Goal: Task Accomplishment & Management: Use online tool/utility

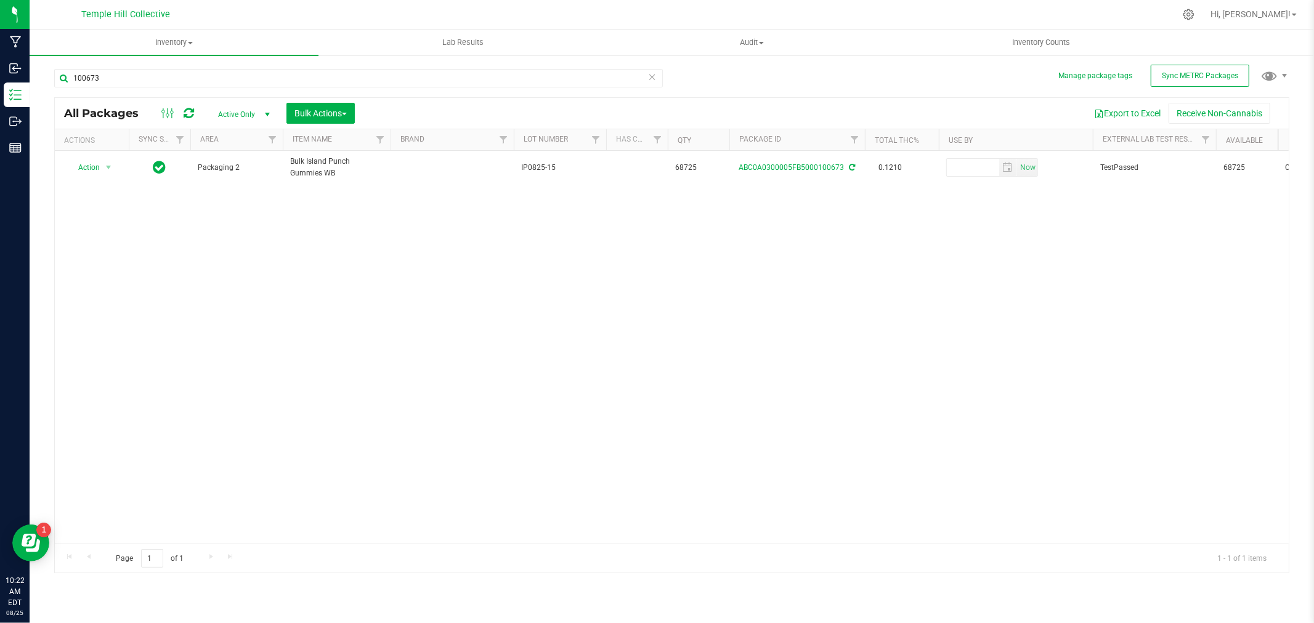
click at [651, 72] on icon at bounding box center [652, 76] width 9 height 15
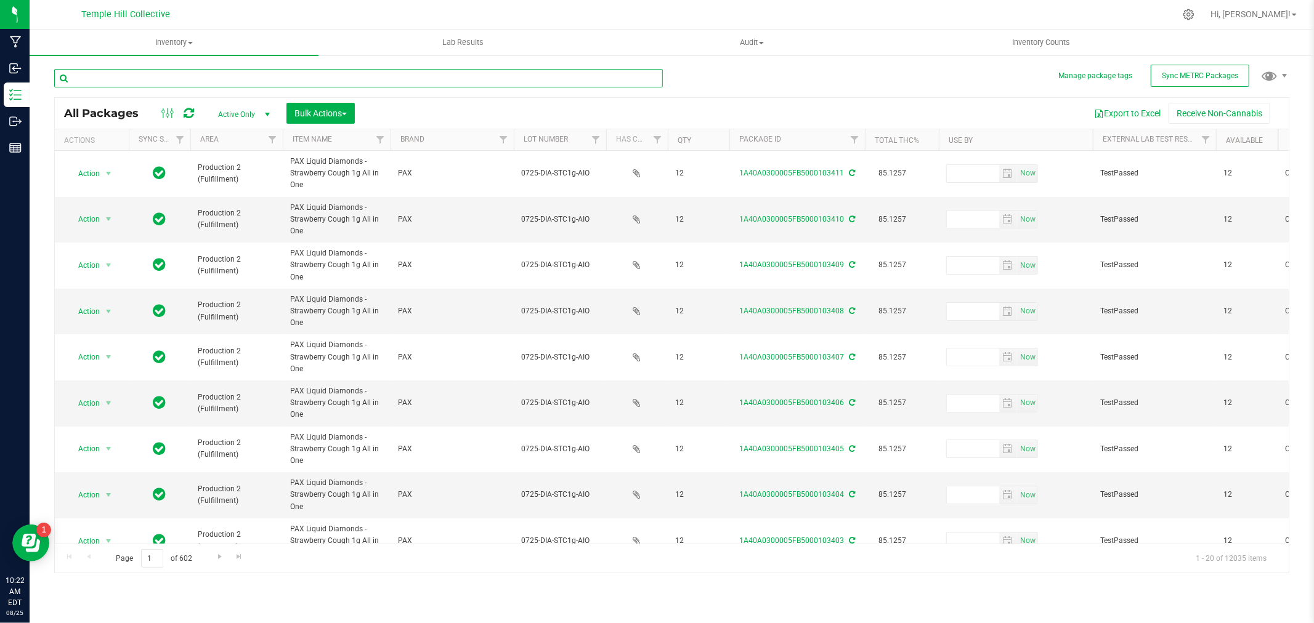
click at [242, 76] on input "text" at bounding box center [358, 78] width 609 height 18
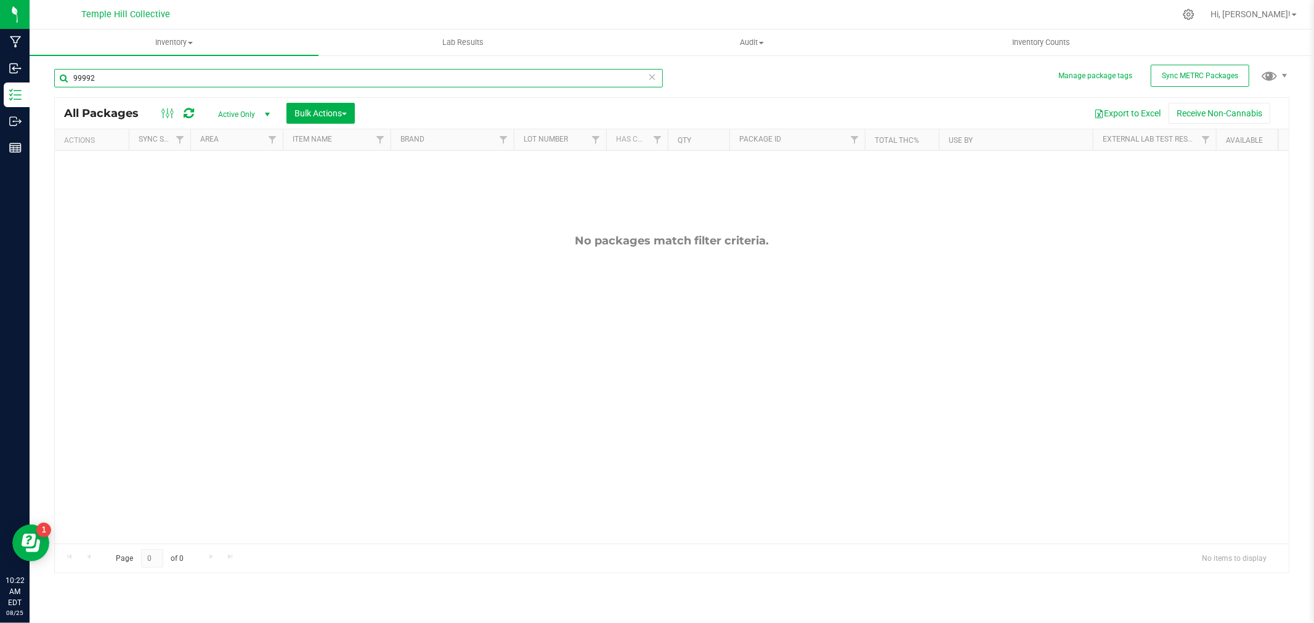
click at [76, 78] on input "99992" at bounding box center [358, 78] width 609 height 18
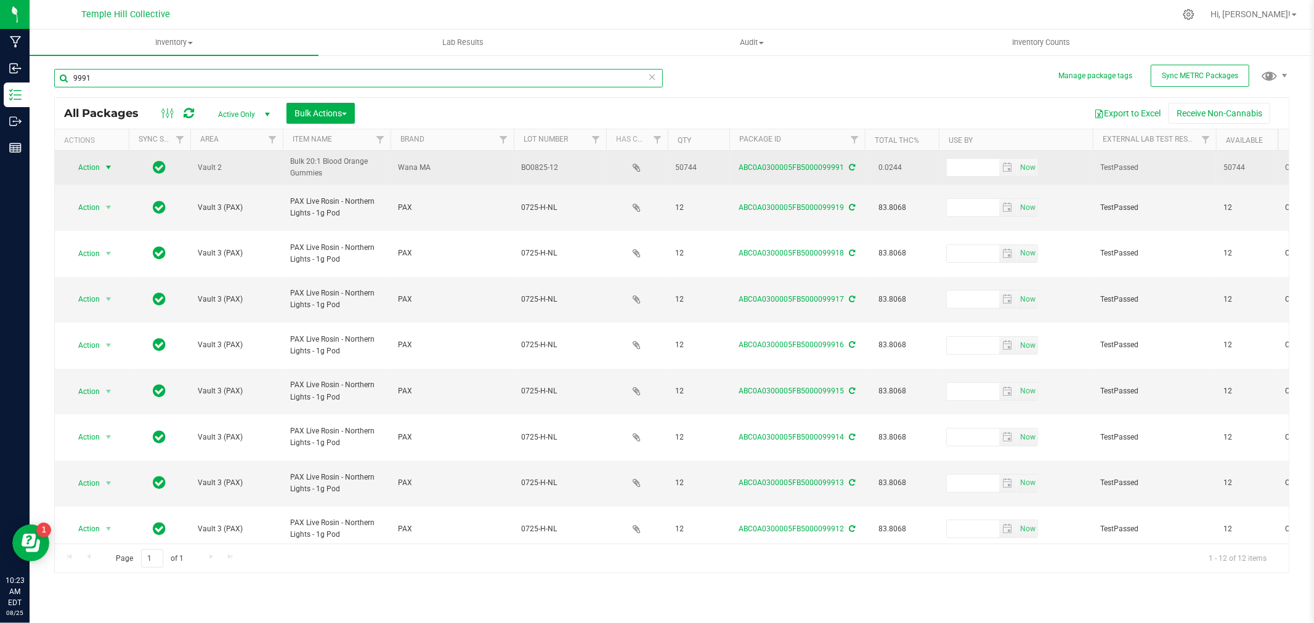
type input "9991"
click at [83, 168] on span "Action" at bounding box center [83, 167] width 33 height 17
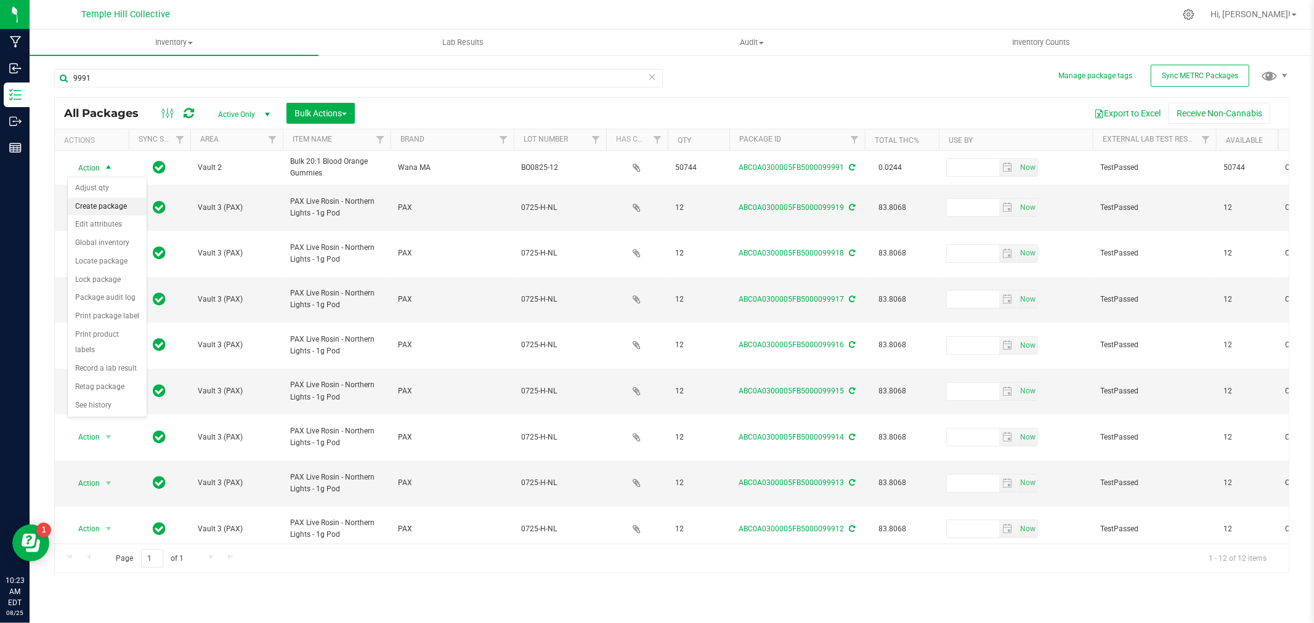
click at [120, 211] on li "Create package" at bounding box center [107, 207] width 79 height 18
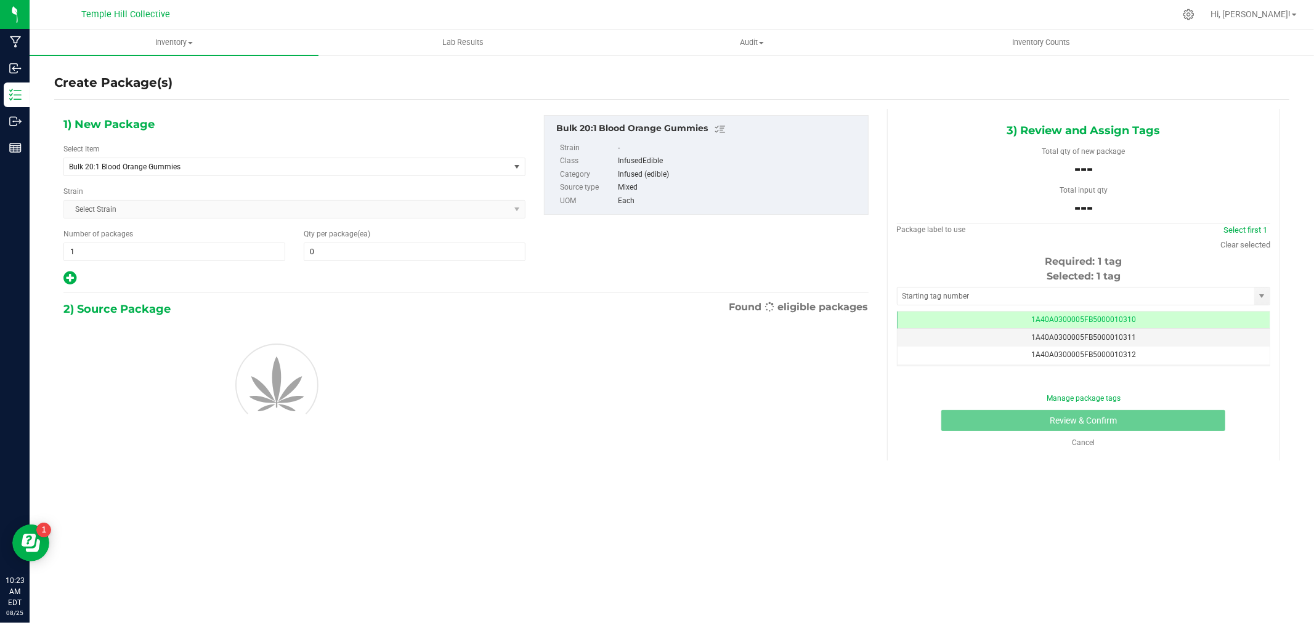
click at [100, 156] on div "Select Item Bulk 20:1 Blood Orange Gummies .5g Pre Pack Chillum 0.5g Pura Vida …" at bounding box center [294, 160] width 462 height 33
click at [101, 163] on span "Bulk 20:1 Blood Orange Gummies" at bounding box center [278, 167] width 418 height 9
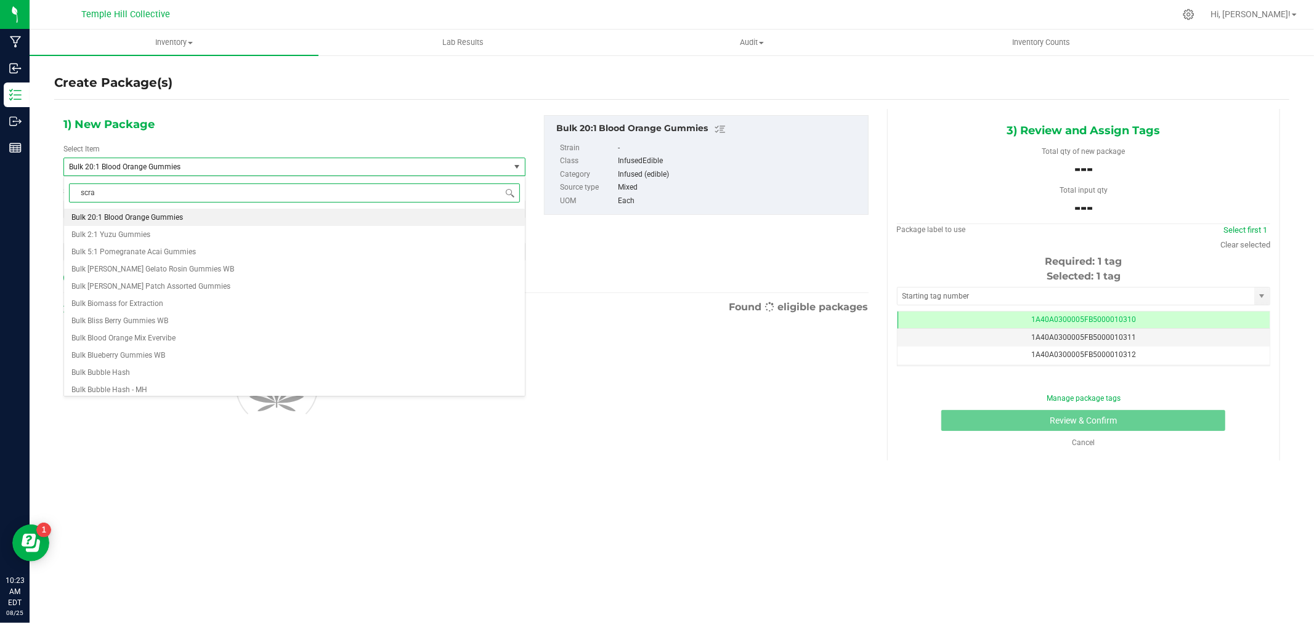
type input "scrap"
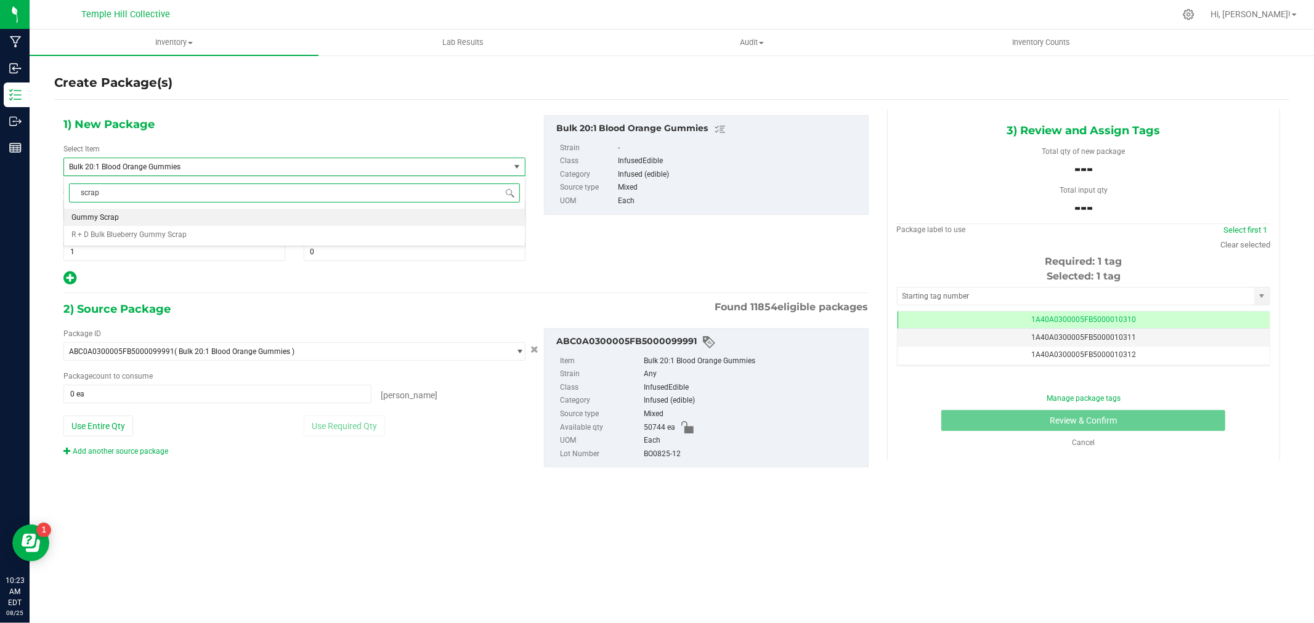
click at [136, 213] on li "Gummy Scrap" at bounding box center [294, 217] width 461 height 17
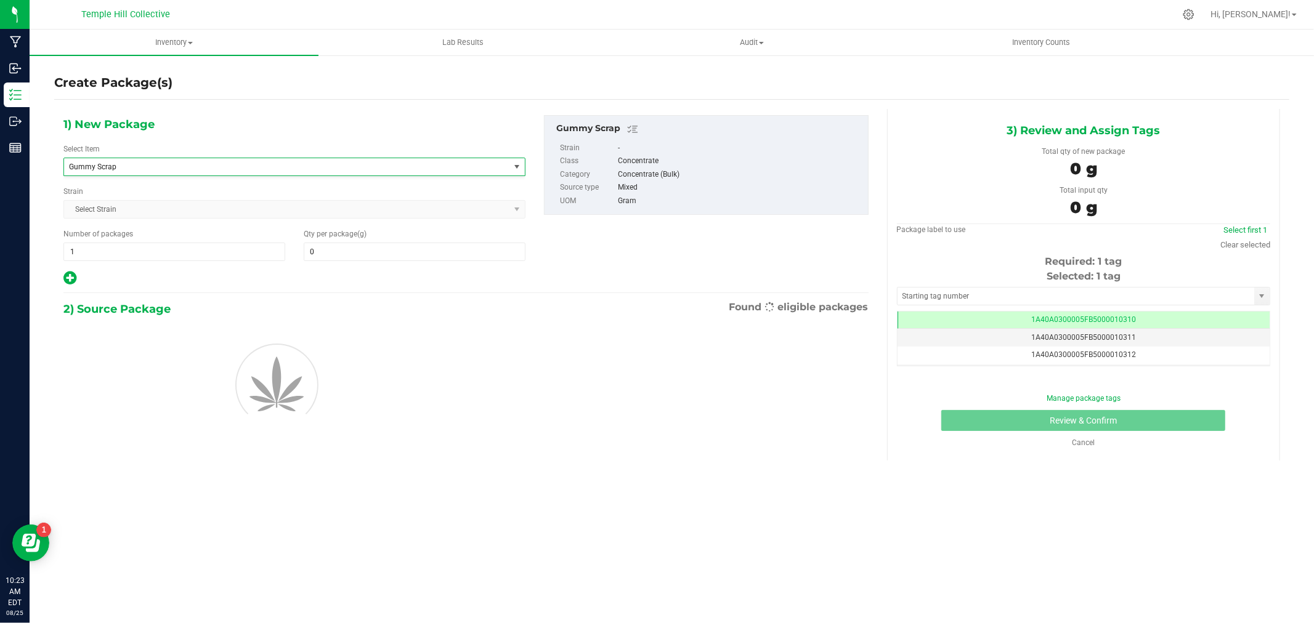
type input "0.0000"
click at [355, 245] on span at bounding box center [415, 252] width 222 height 18
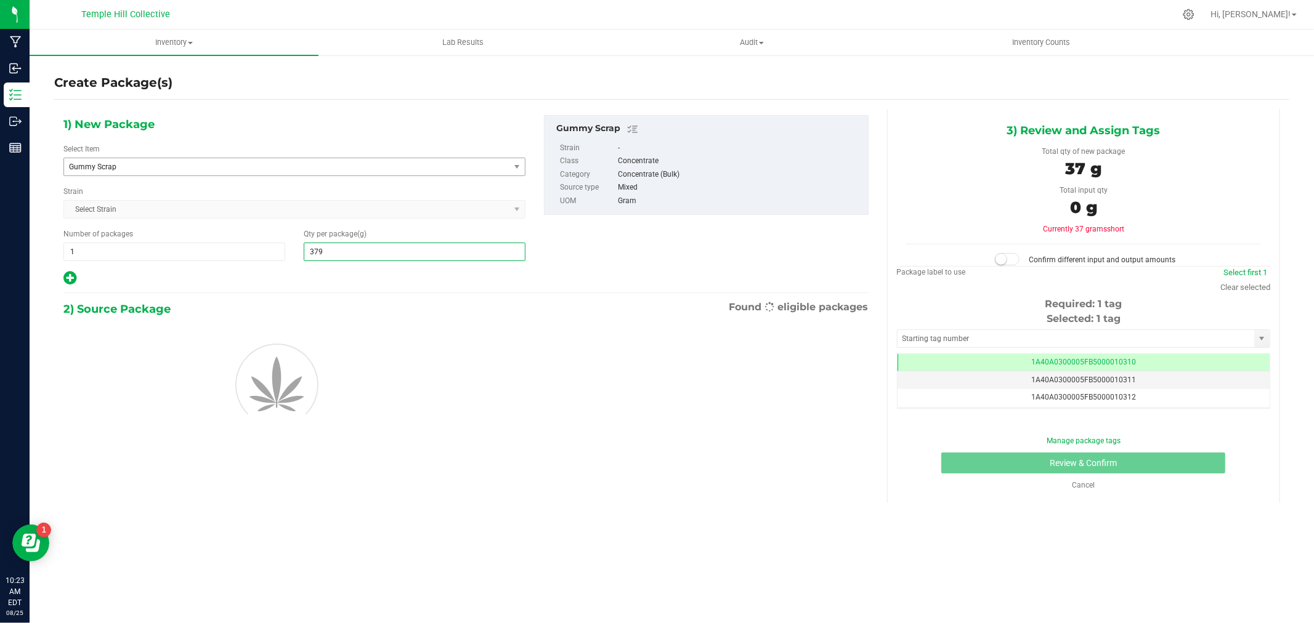
type input "3790"
type input "3,790.0000"
click at [599, 273] on div "1) New Package Select Item Gummy Scrap Gentlemen Smugglers Garlic Z 3.5g Flower…" at bounding box center [466, 200] width 824 height 171
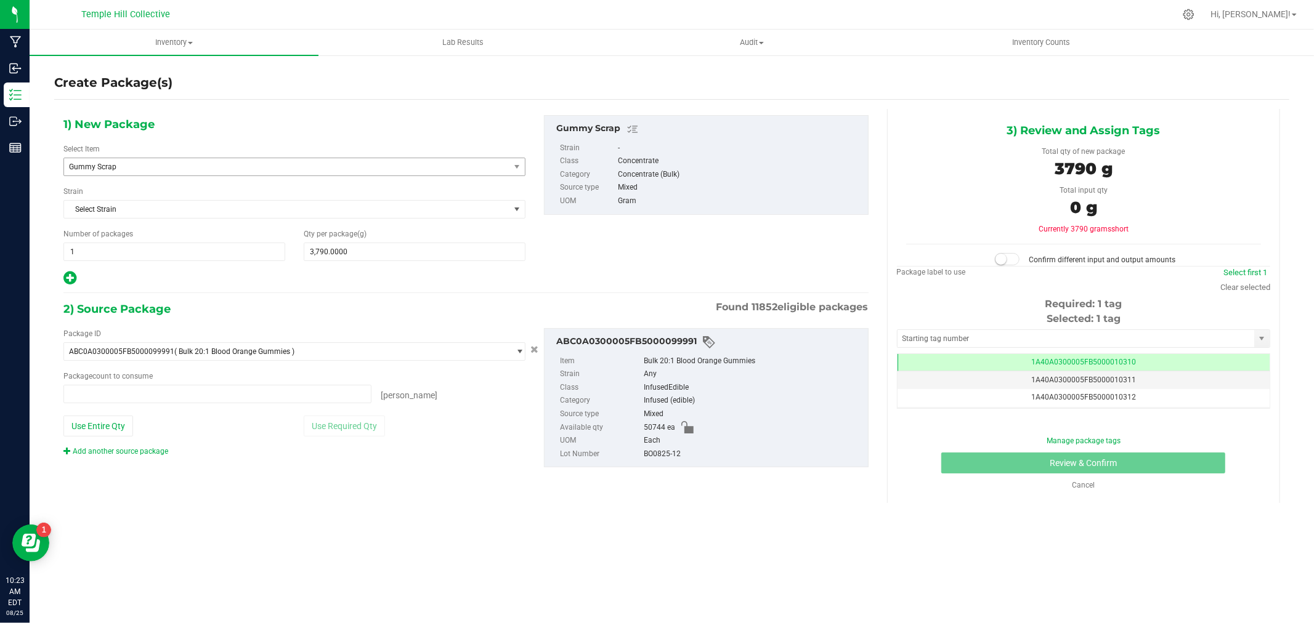
type input "0 ea"
click at [113, 394] on span at bounding box center [217, 394] width 308 height 18
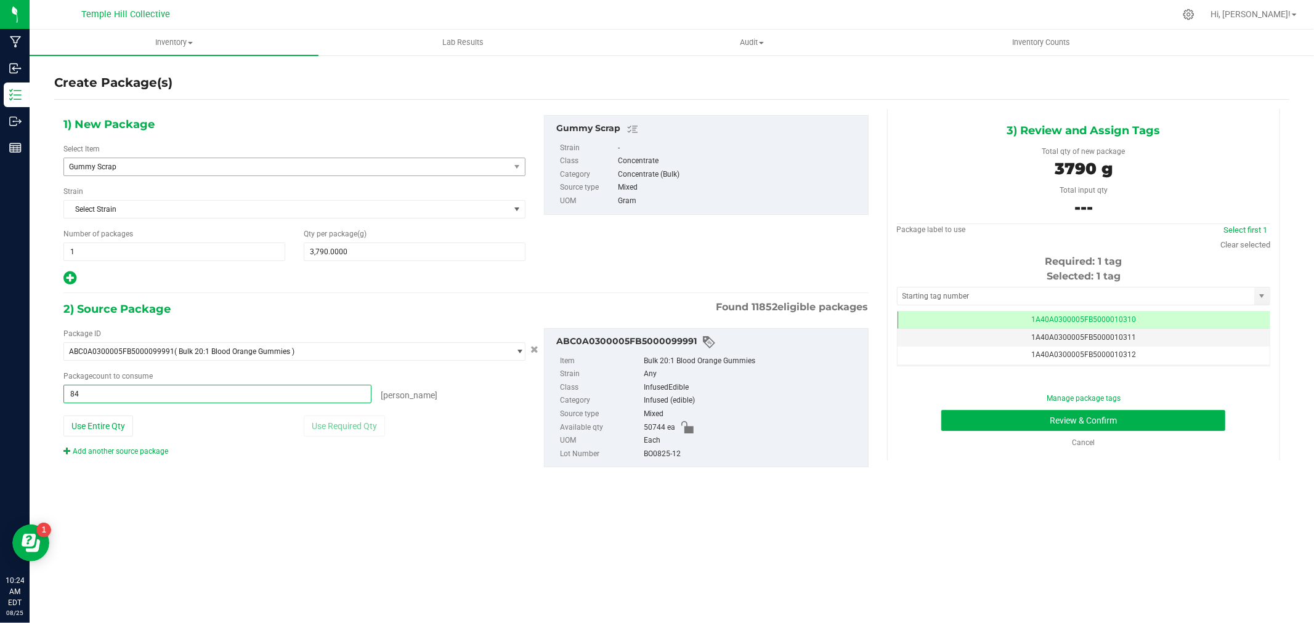
type input "842"
type input "842 ea"
click at [988, 299] on input "text" at bounding box center [1076, 296] width 357 height 17
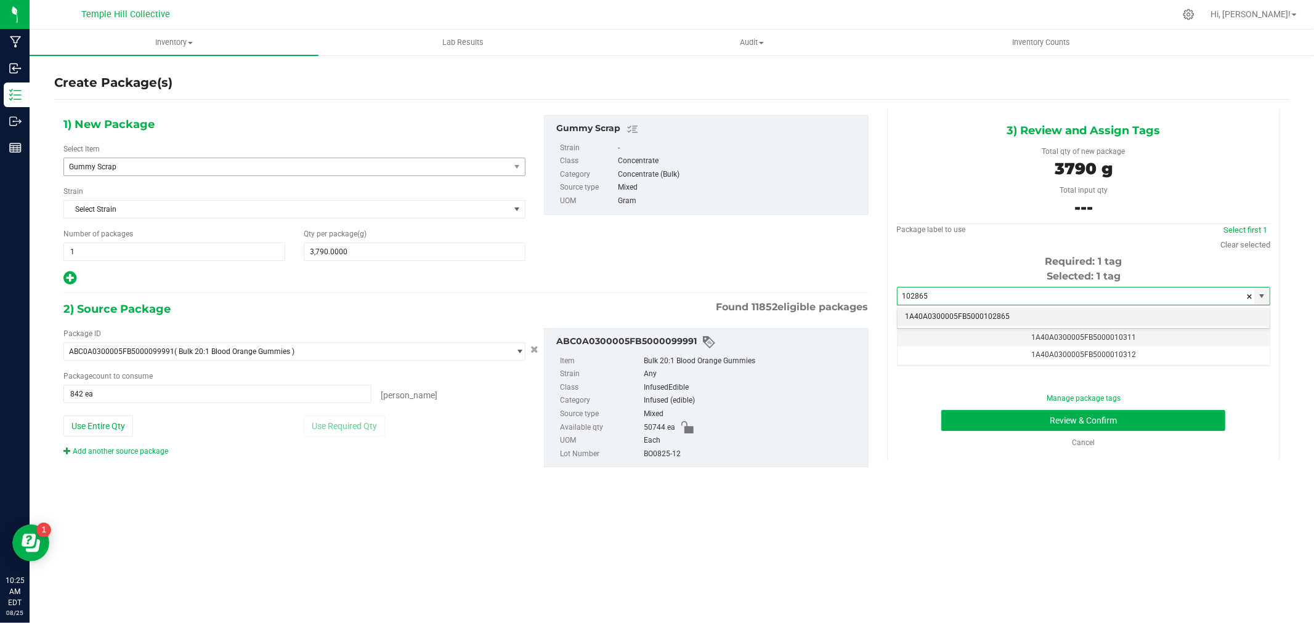
click at [1032, 313] on li "1A40A0300005FB5000102865" at bounding box center [1084, 317] width 372 height 18
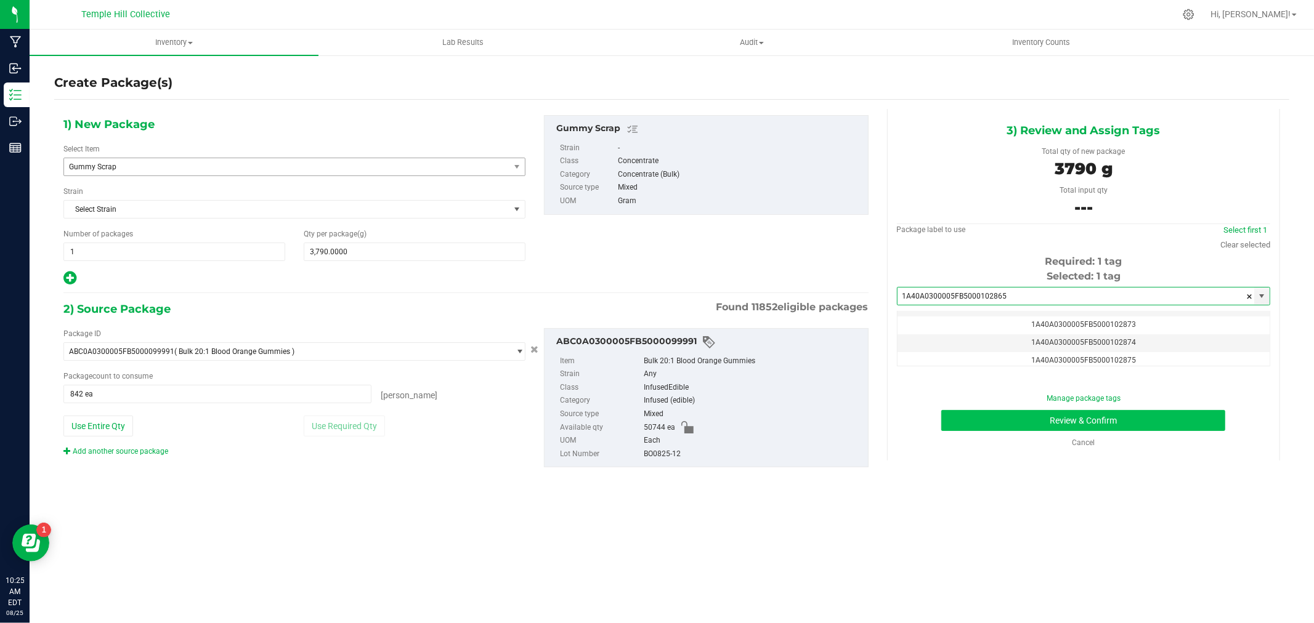
type input "1A40A0300005FB5000102865"
click at [1130, 418] on button "Review & Confirm" at bounding box center [1083, 420] width 284 height 21
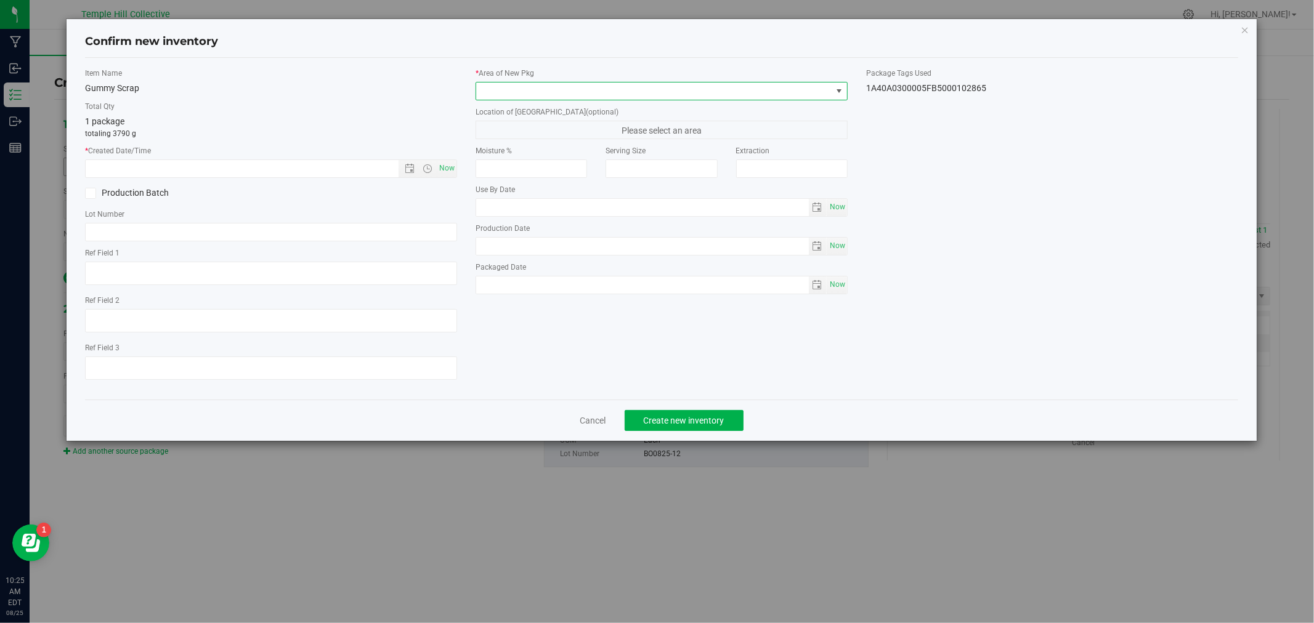
click at [522, 91] on span at bounding box center [653, 91] width 355 height 17
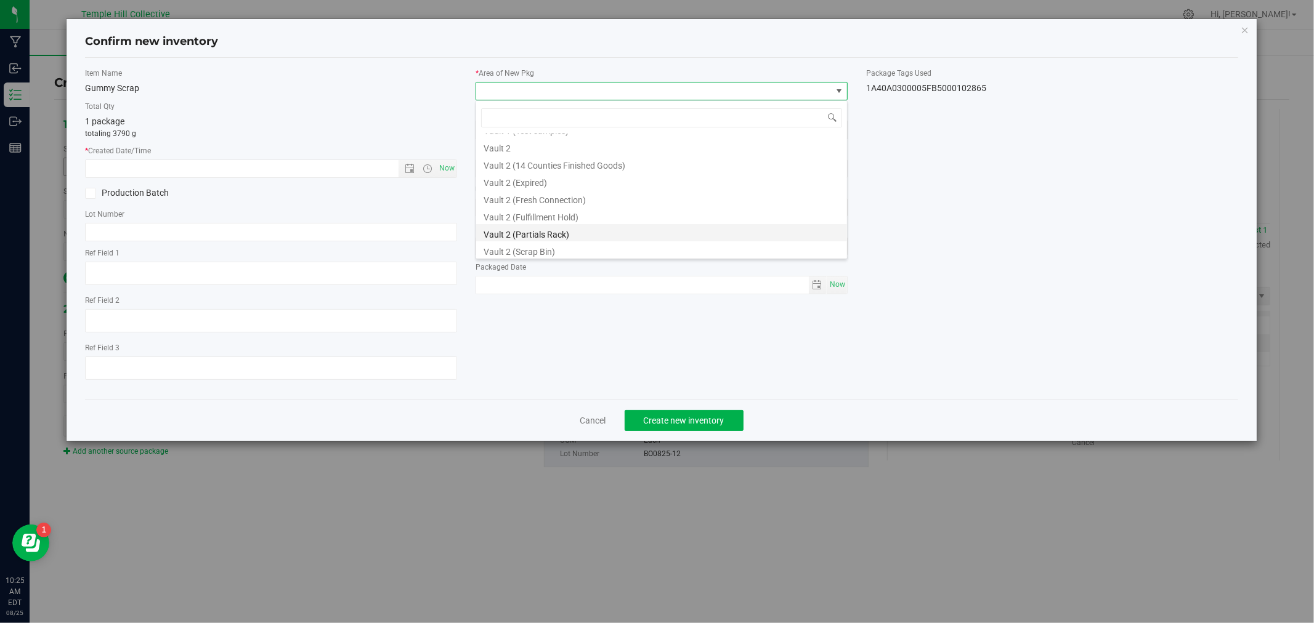
scroll to position [479, 0]
click at [581, 192] on li "Vault 2 (Scrap Bin)" at bounding box center [661, 198] width 371 height 17
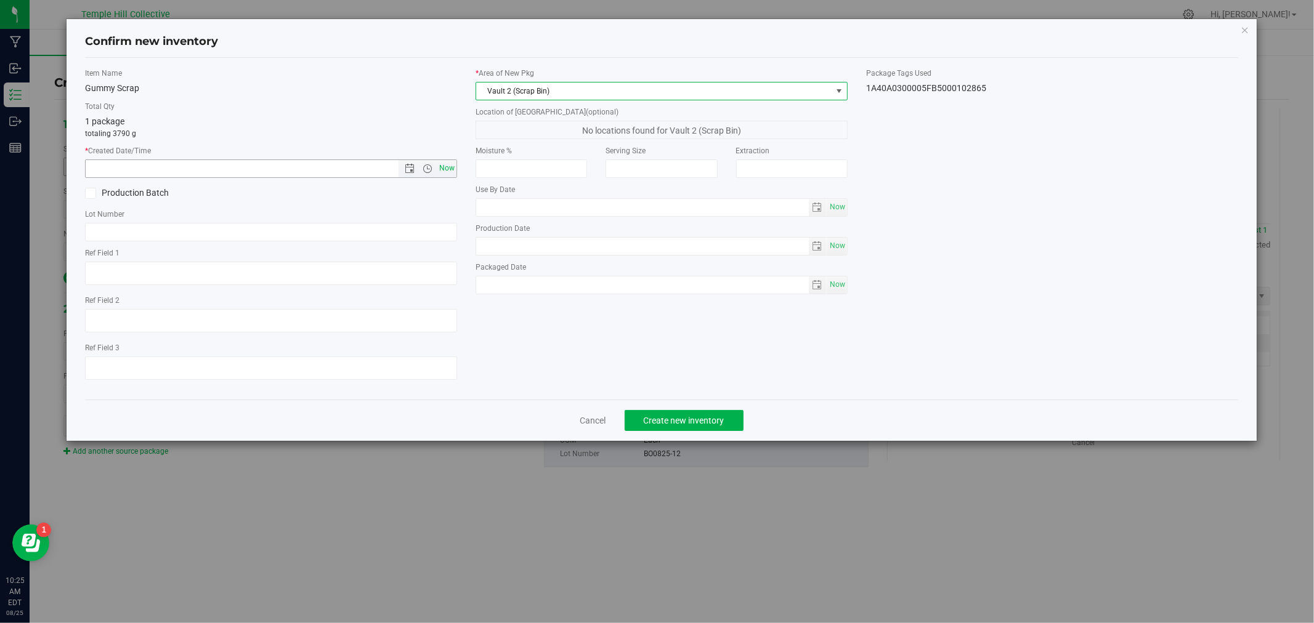
click at [442, 171] on span "Now" at bounding box center [447, 169] width 21 height 18
type input "[DATE] 10:25 AM"
click at [716, 426] on span "Create new inventory" at bounding box center [684, 421] width 81 height 10
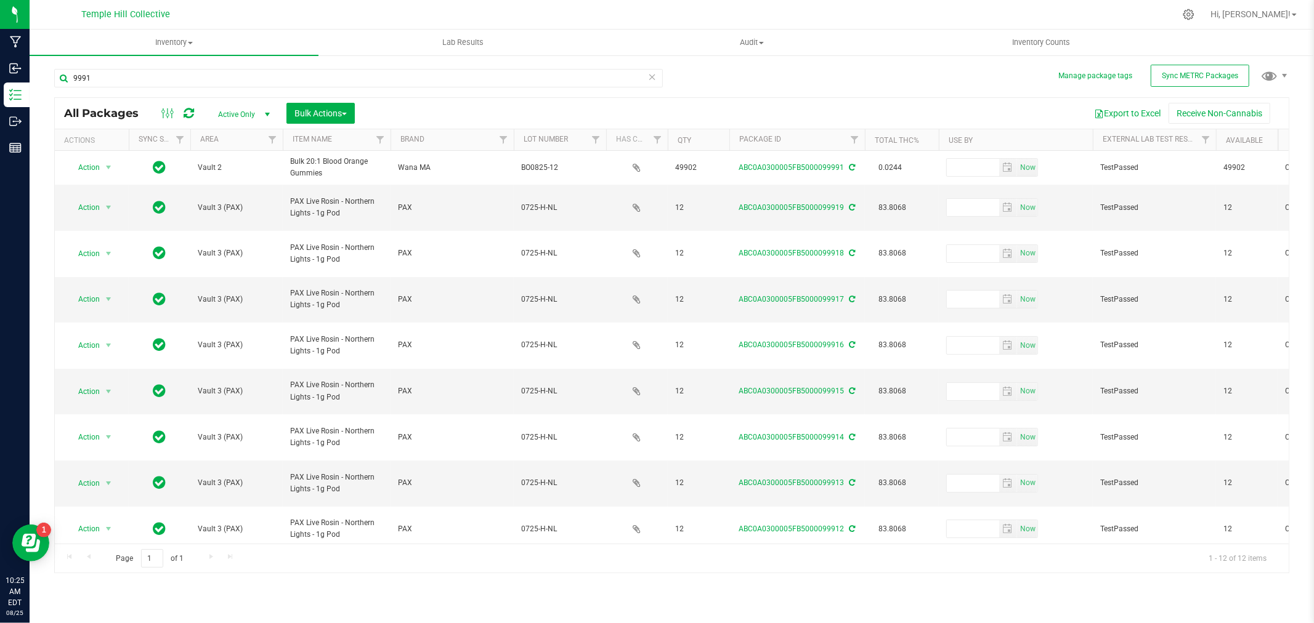
click at [191, 110] on icon at bounding box center [189, 113] width 10 height 12
type input "[DATE]"
click at [653, 77] on icon at bounding box center [652, 76] width 9 height 15
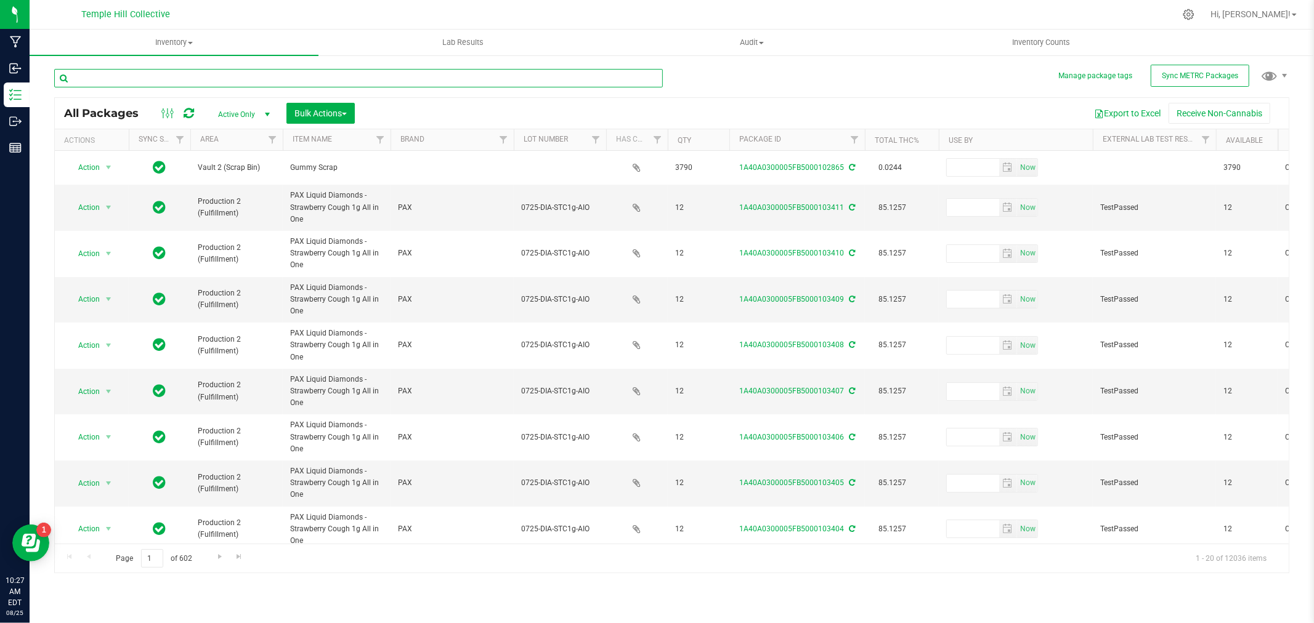
click at [155, 76] on input "text" at bounding box center [358, 78] width 609 height 18
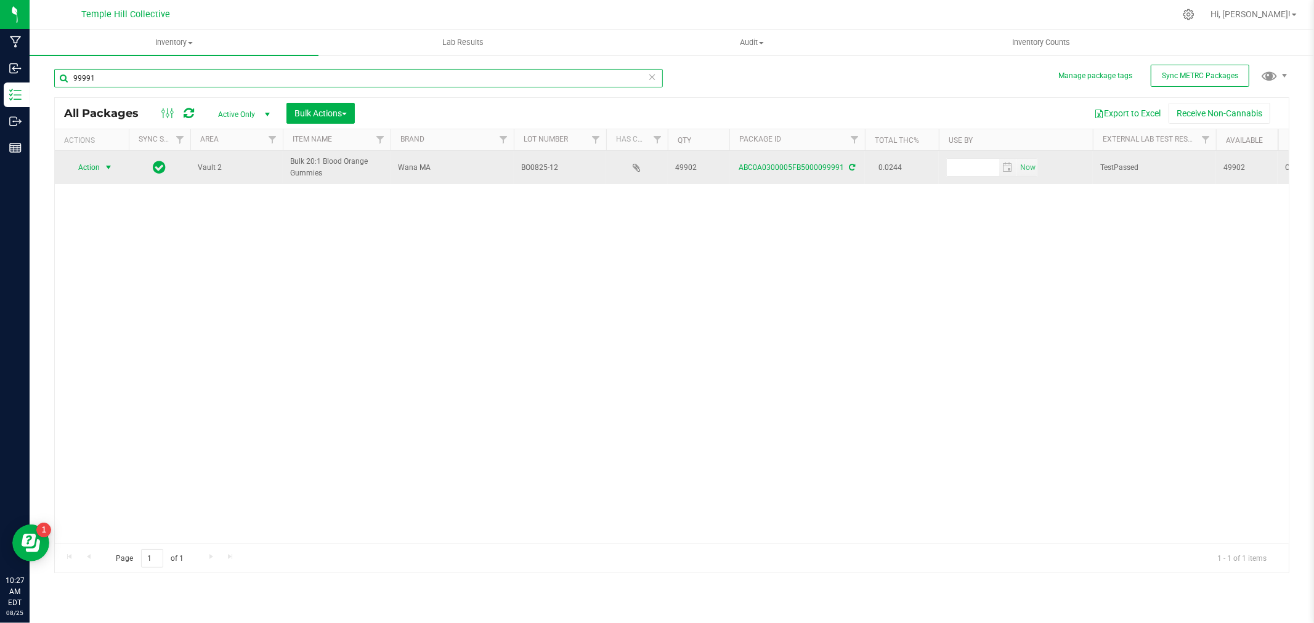
type input "99991"
click at [96, 169] on span "Action" at bounding box center [83, 167] width 33 height 17
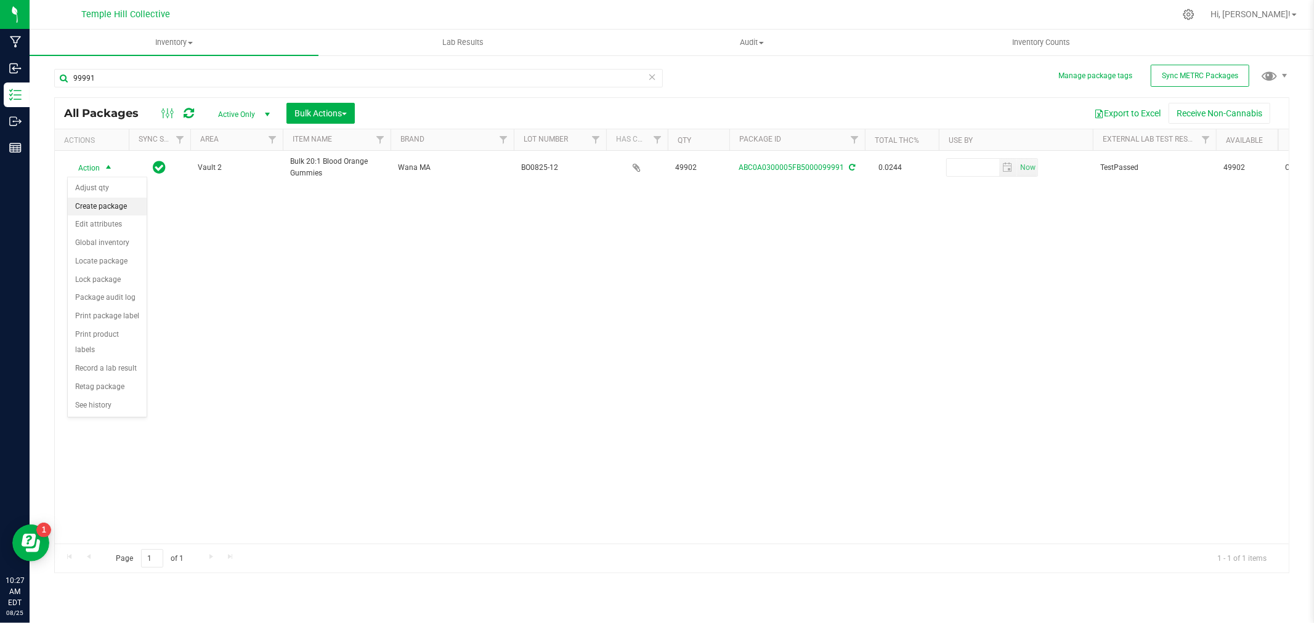
click at [118, 203] on li "Create package" at bounding box center [107, 207] width 79 height 18
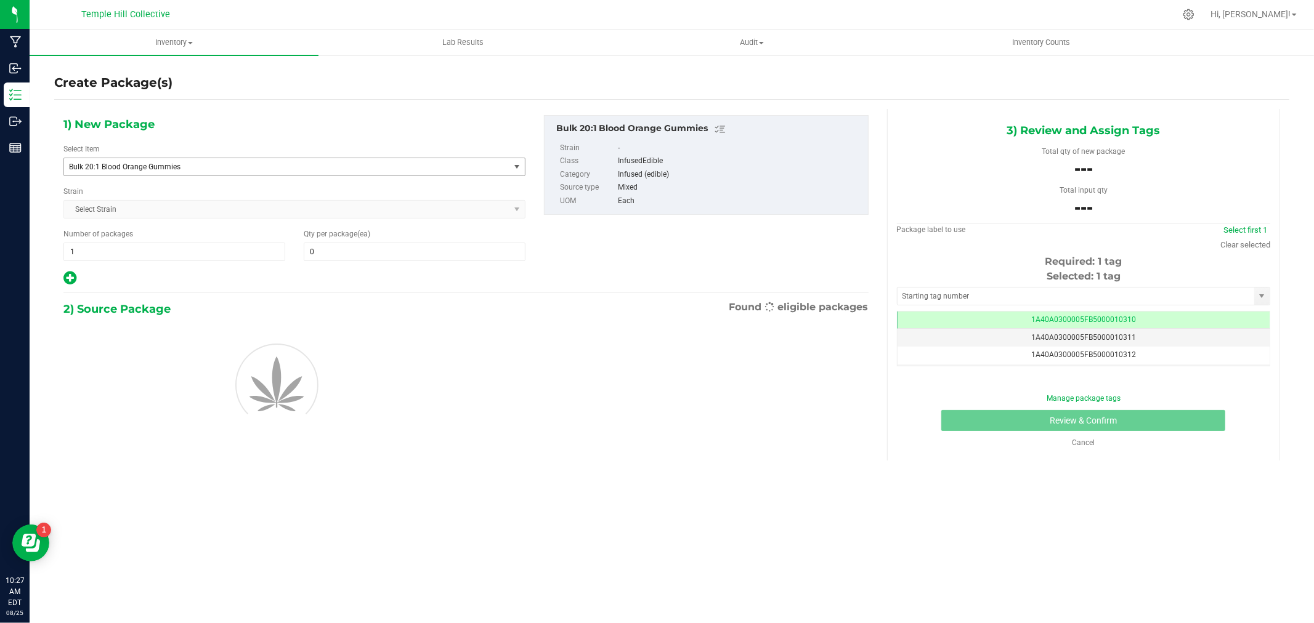
scroll to position [0, -1]
click at [255, 165] on span "Bulk 20:1 Blood Orange Gummies" at bounding box center [278, 167] width 418 height 9
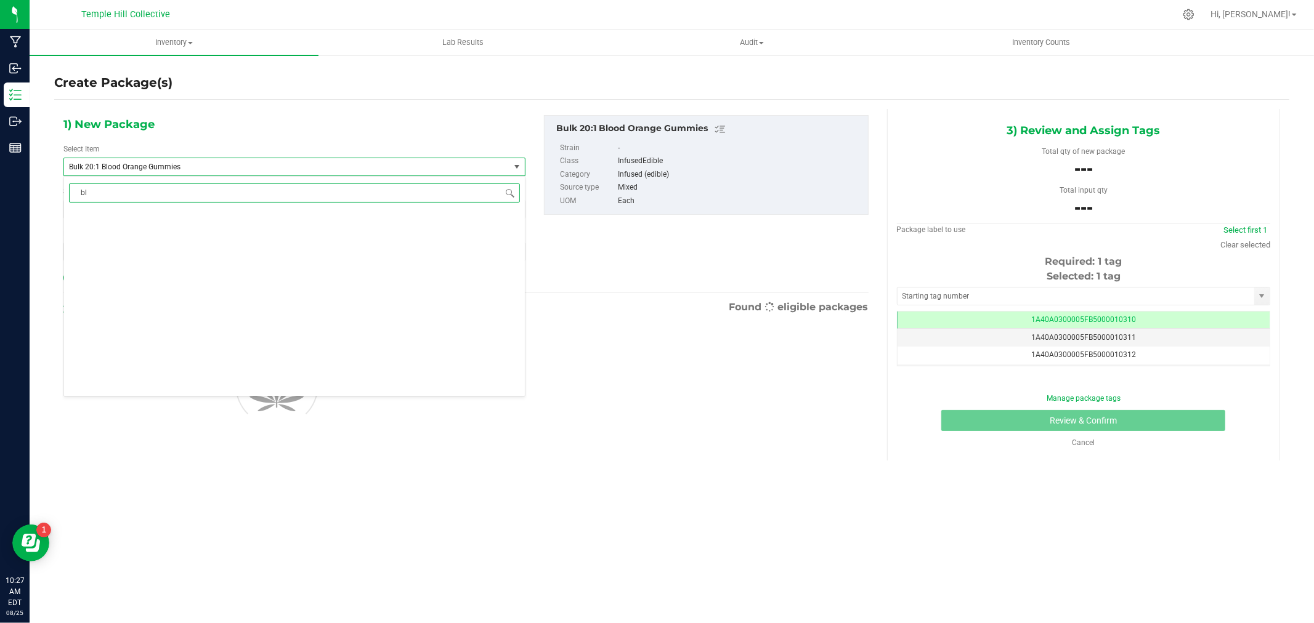
scroll to position [0, 0]
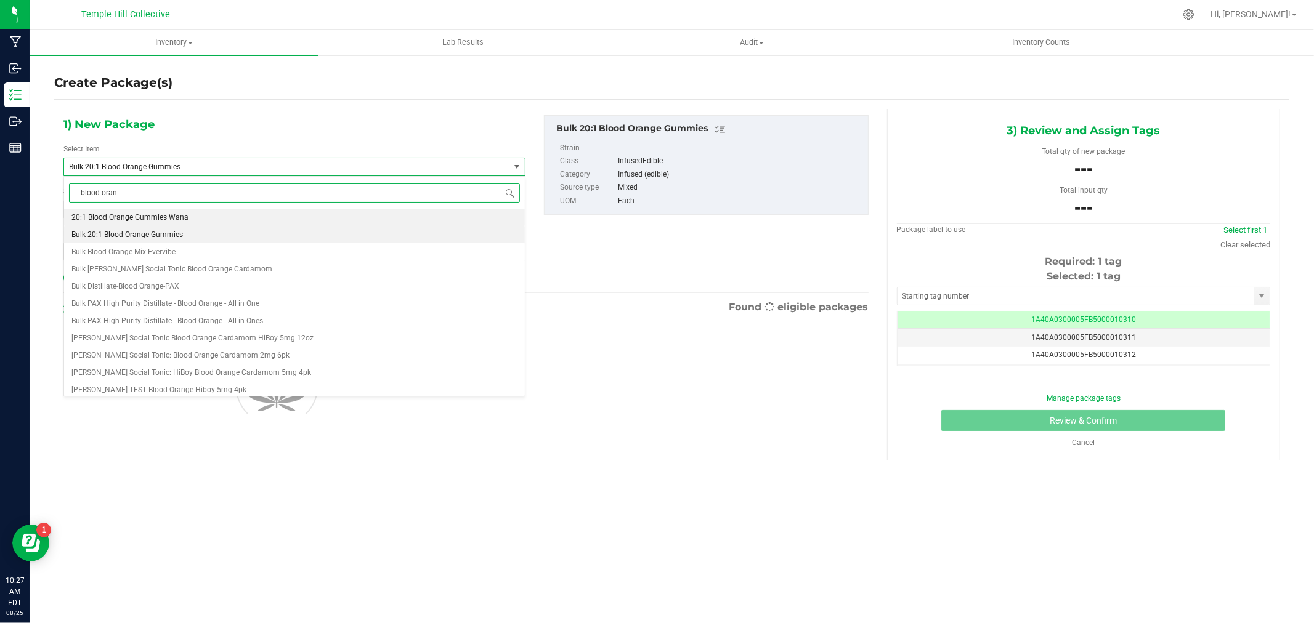
type input "blood orang"
click at [225, 219] on li "20:1 Blood Orange Gummies Wana" at bounding box center [294, 217] width 461 height 17
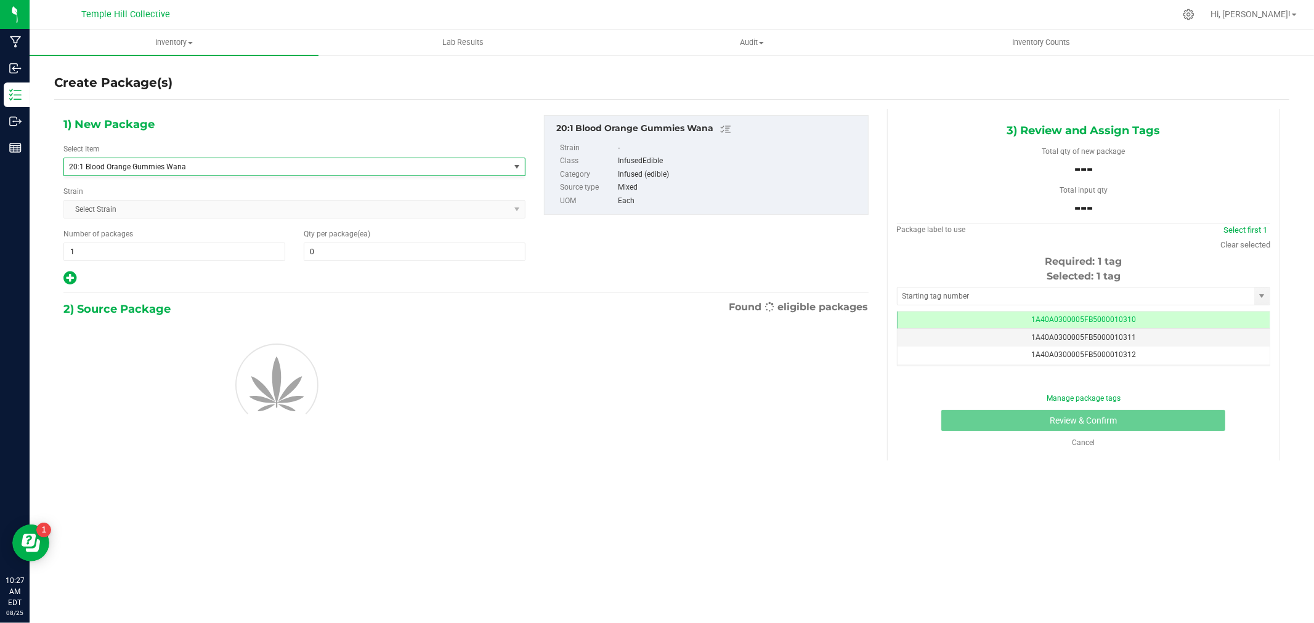
type input "0"
click at [152, 250] on span "1 1" at bounding box center [174, 252] width 222 height 18
type input "131"
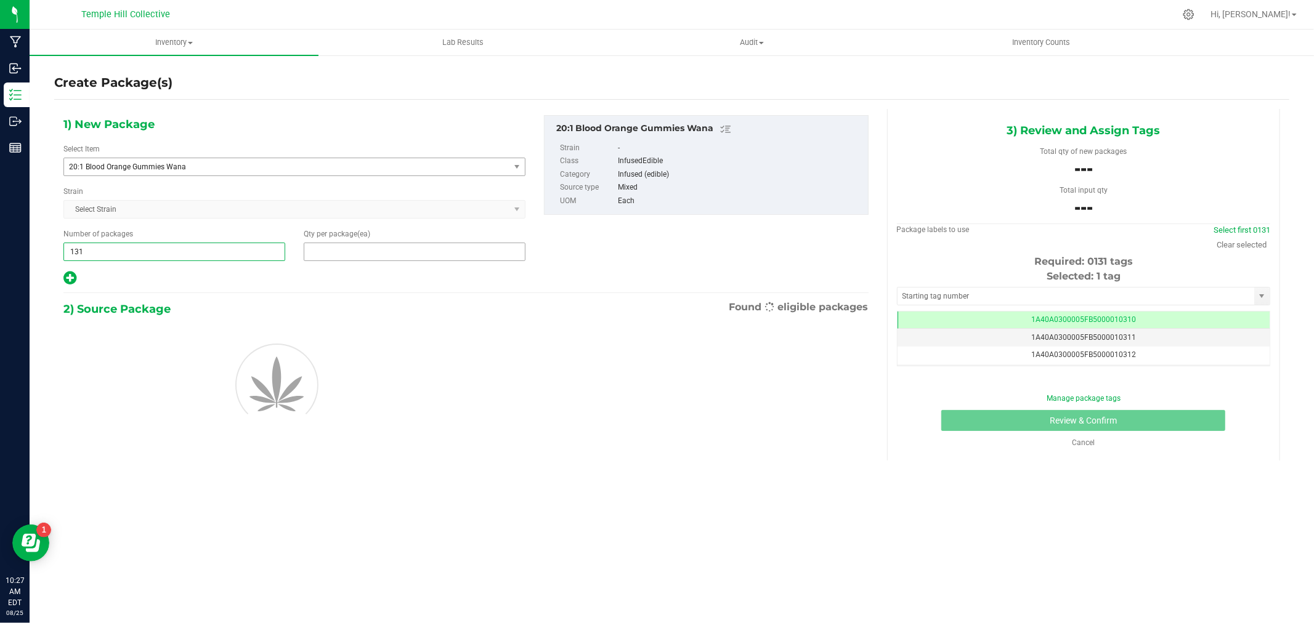
click at [343, 253] on span at bounding box center [415, 252] width 222 height 18
type input "20"
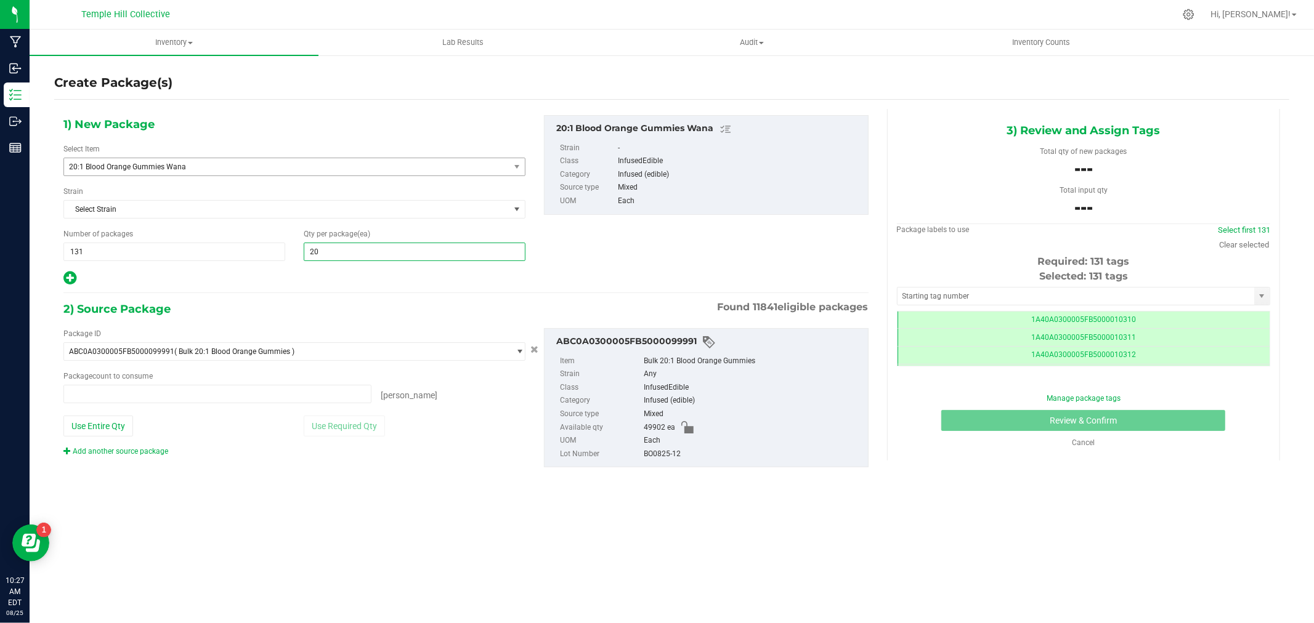
type input "0 ea"
type input "20"
click at [260, 307] on div "2) Source Package Found 11841 eligible packages" at bounding box center [465, 309] width 805 height 18
click at [108, 392] on span at bounding box center [217, 394] width 308 height 18
type input "2620"
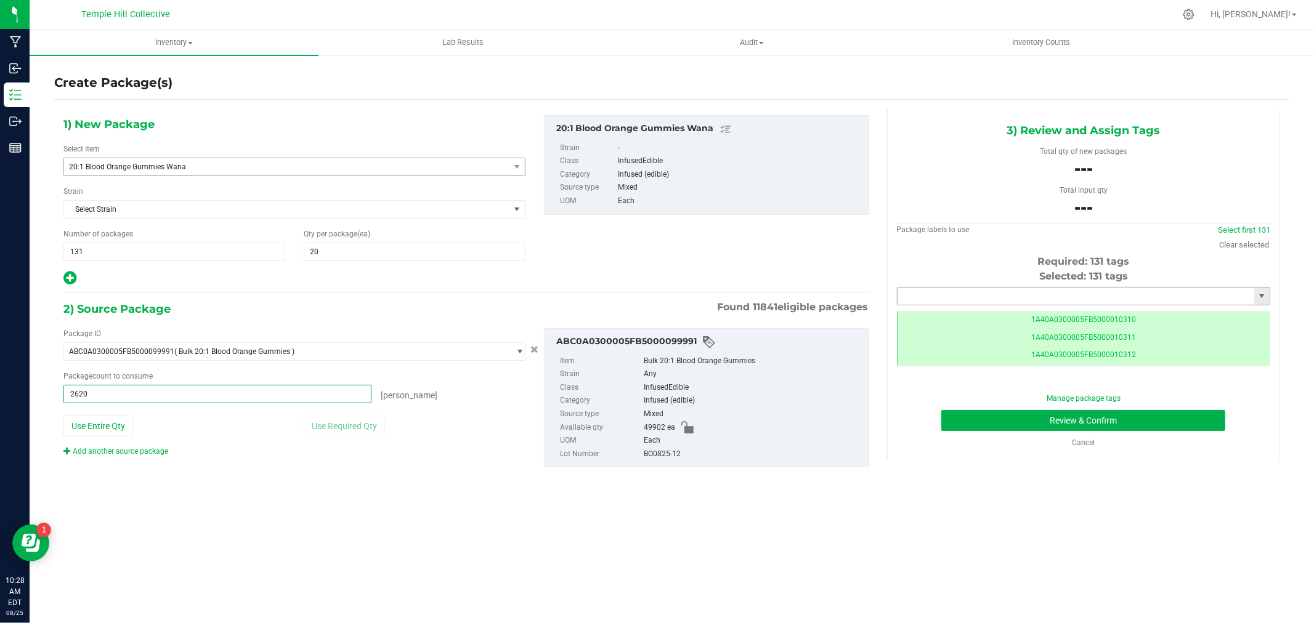
type input "2620 ea"
click at [941, 300] on input "text" at bounding box center [1076, 296] width 357 height 17
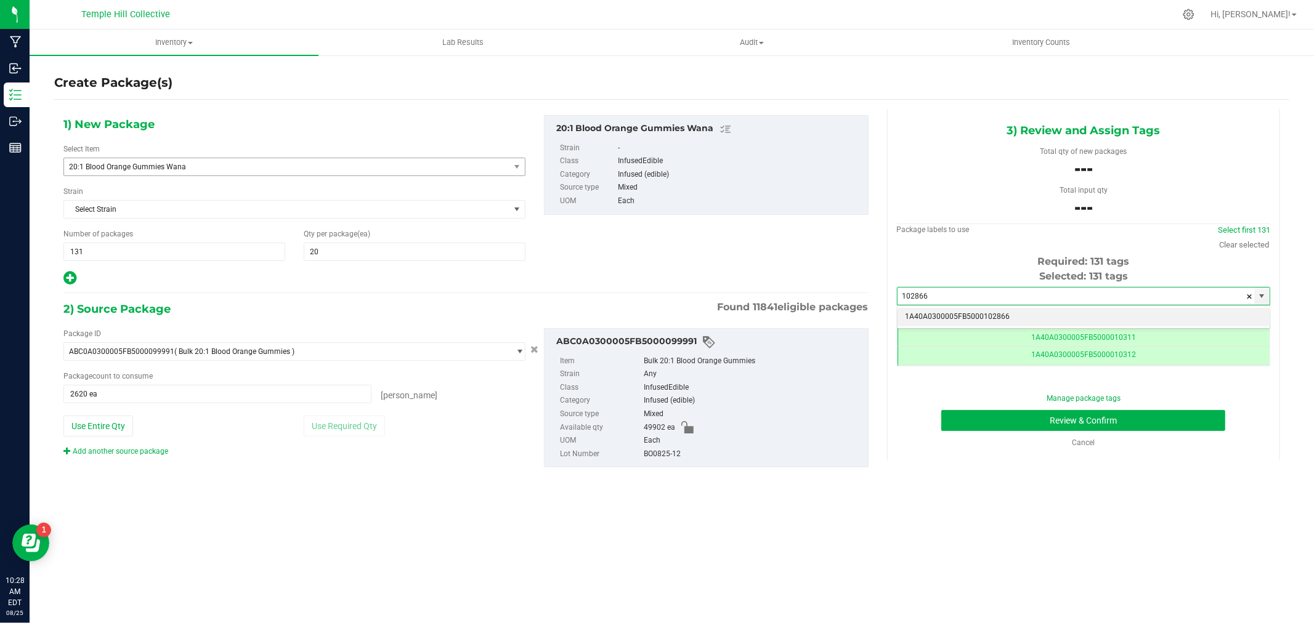
click at [936, 316] on li "1A40A0300005FB5000102866" at bounding box center [1084, 317] width 372 height 18
type input "1A40A0300005FB5000102866"
drag, startPoint x: 694, startPoint y: 457, endPoint x: 620, endPoint y: 455, distance: 74.0
click at [585, 456] on li "Lot Number BO0825-12" at bounding box center [711, 455] width 302 height 14
click at [663, 453] on div "BO0825-12" at bounding box center [753, 455] width 218 height 14
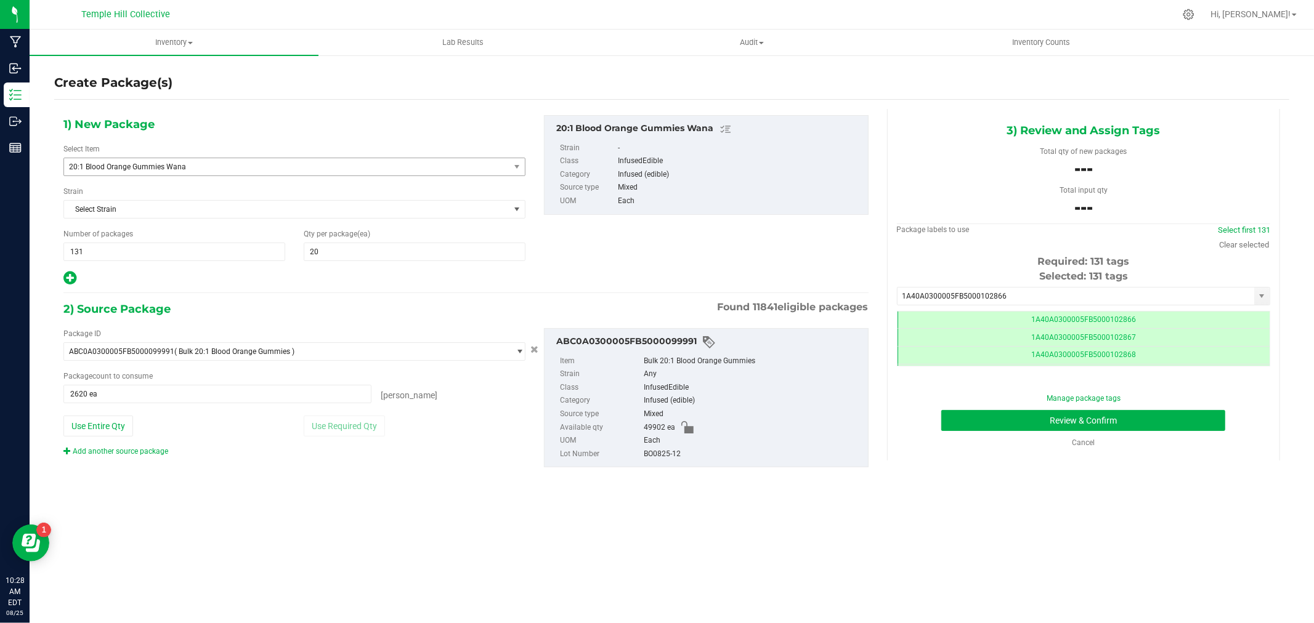
drag, startPoint x: 687, startPoint y: 456, endPoint x: 633, endPoint y: 458, distance: 53.6
click at [633, 458] on li "Lot Number BO0825-12" at bounding box center [711, 455] width 302 height 14
copy li "BO0825-12"
click at [996, 418] on button "Review & Confirm" at bounding box center [1083, 420] width 284 height 21
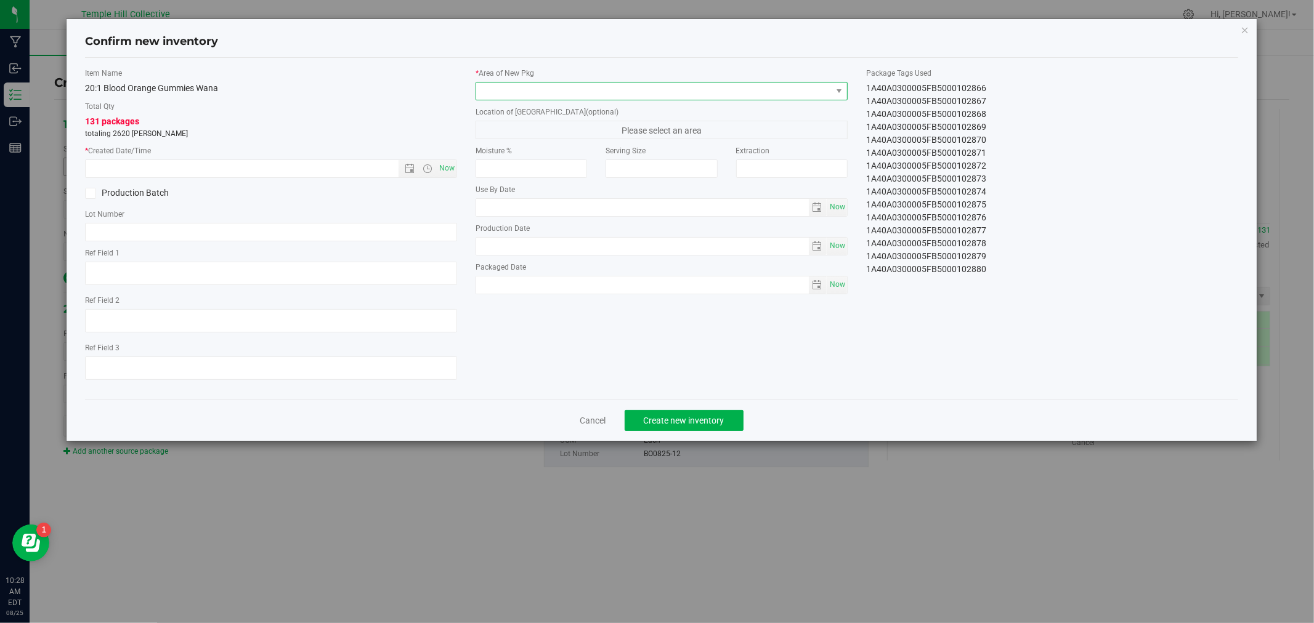
click at [802, 86] on span at bounding box center [653, 91] width 355 height 17
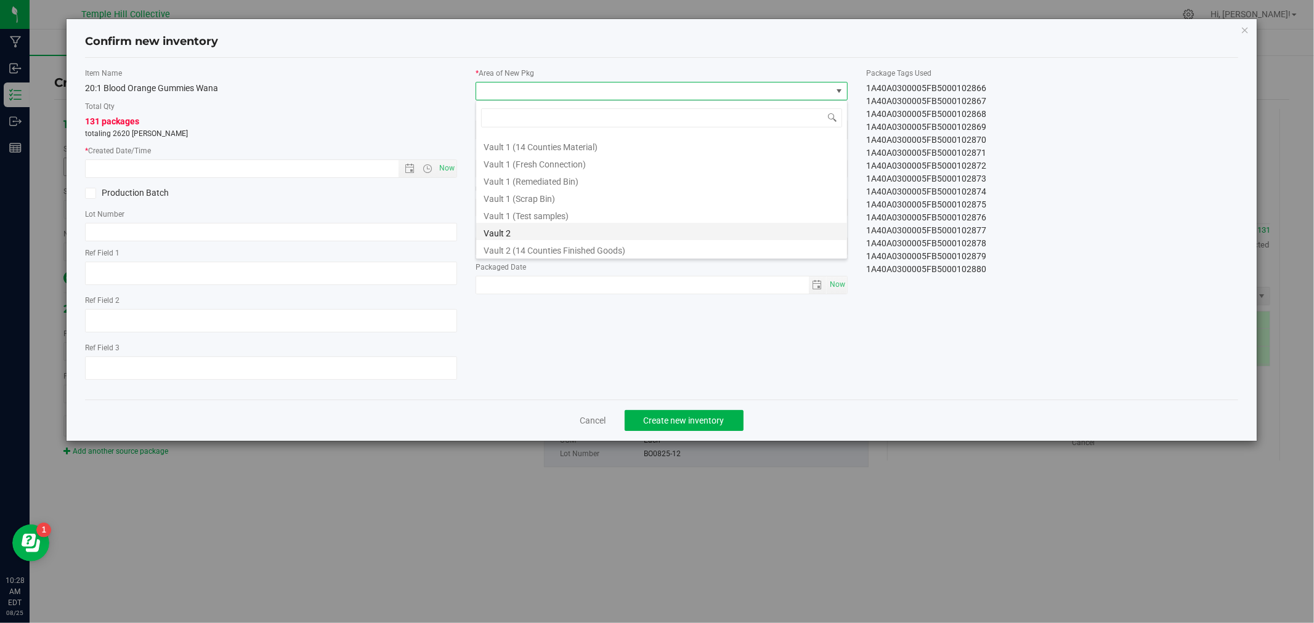
click at [547, 229] on li "Vault 2" at bounding box center [661, 231] width 371 height 17
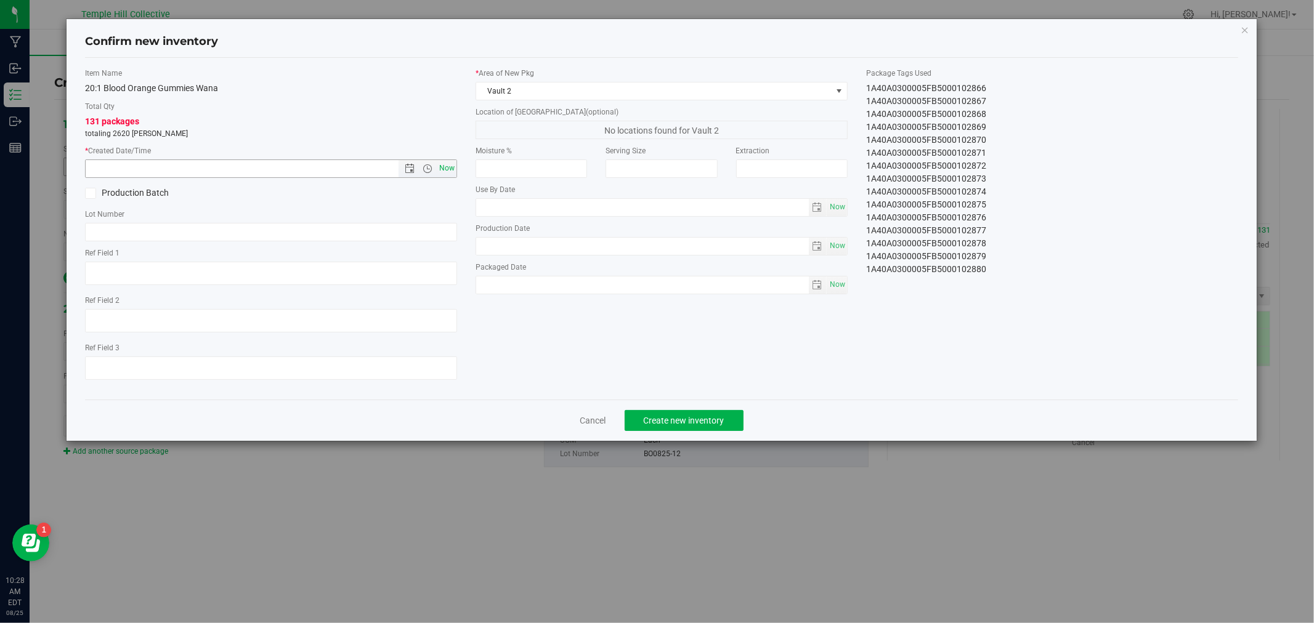
drag, startPoint x: 444, startPoint y: 163, endPoint x: 426, endPoint y: 176, distance: 22.2
click at [444, 163] on span "Now" at bounding box center [447, 169] width 21 height 18
type input "[DATE] 10:28 AM"
click at [269, 237] on input "text" at bounding box center [271, 232] width 372 height 18
paste input "BO0825-12"
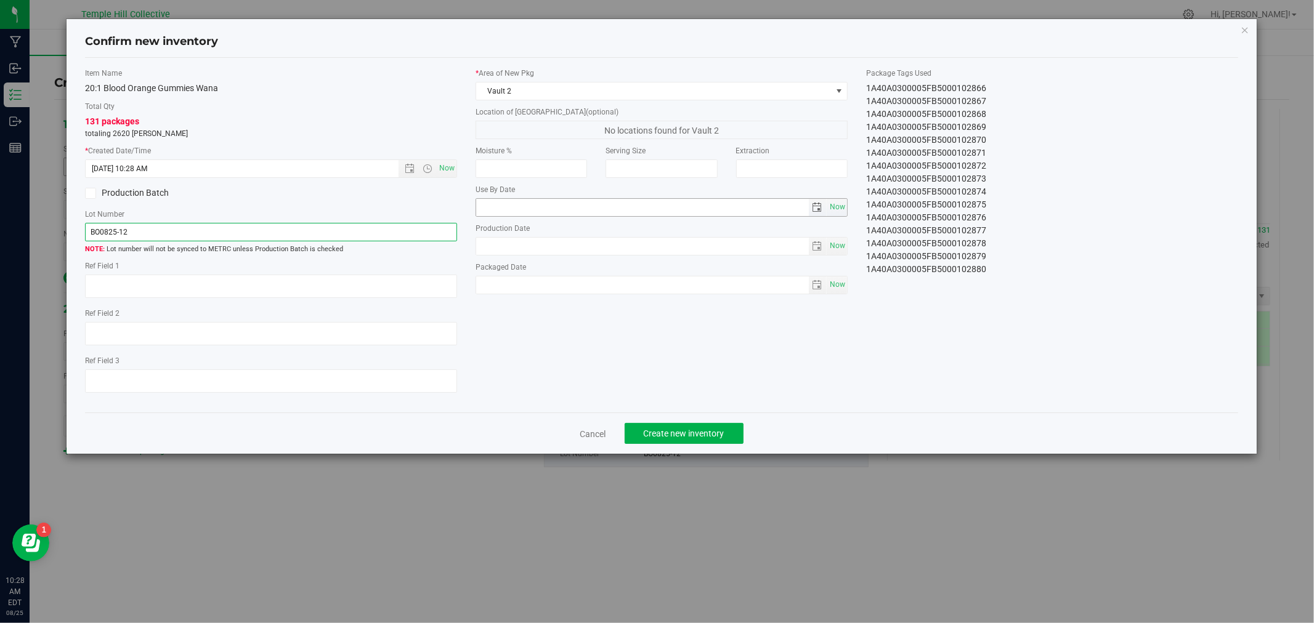
click at [816, 211] on span "select" at bounding box center [818, 208] width 10 height 10
type input "BO0825-12"
click at [527, 240] on link "[DATE]" at bounding box center [541, 231] width 132 height 19
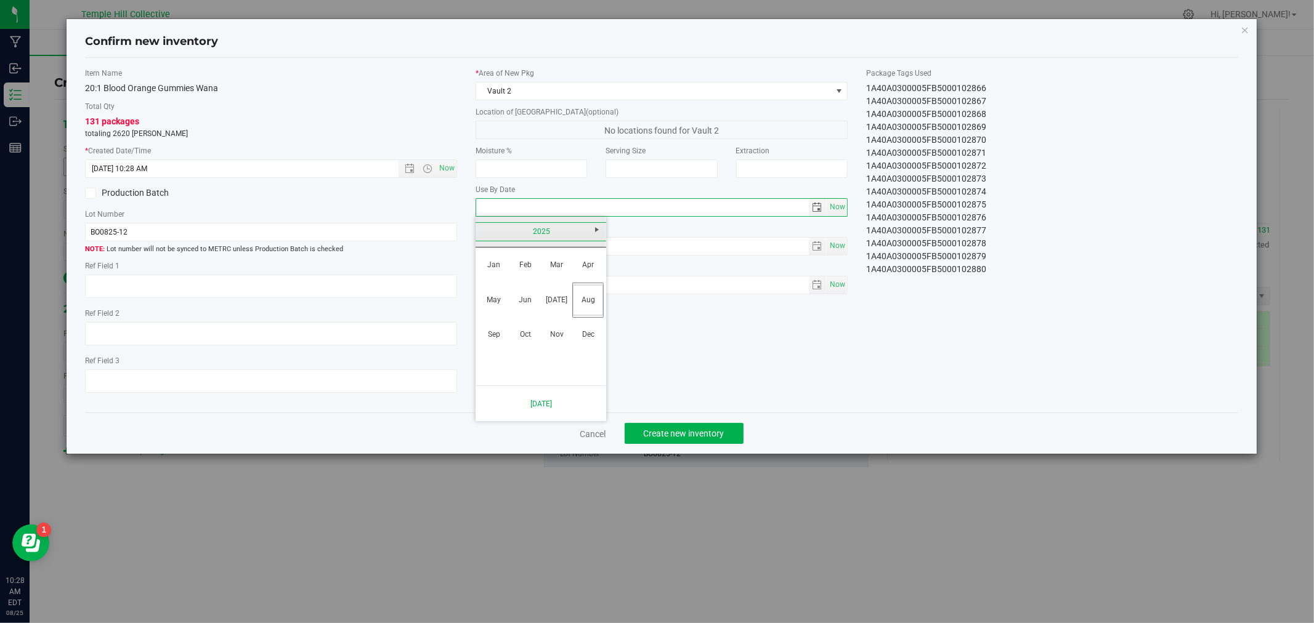
click at [537, 231] on link "2025" at bounding box center [541, 231] width 132 height 19
click at [582, 301] on link "2026" at bounding box center [587, 300] width 31 height 31
click at [584, 293] on link "Aug" at bounding box center [587, 300] width 31 height 31
click at [546, 312] on link "12" at bounding box center [541, 313] width 18 height 19
type input "[DATE]"
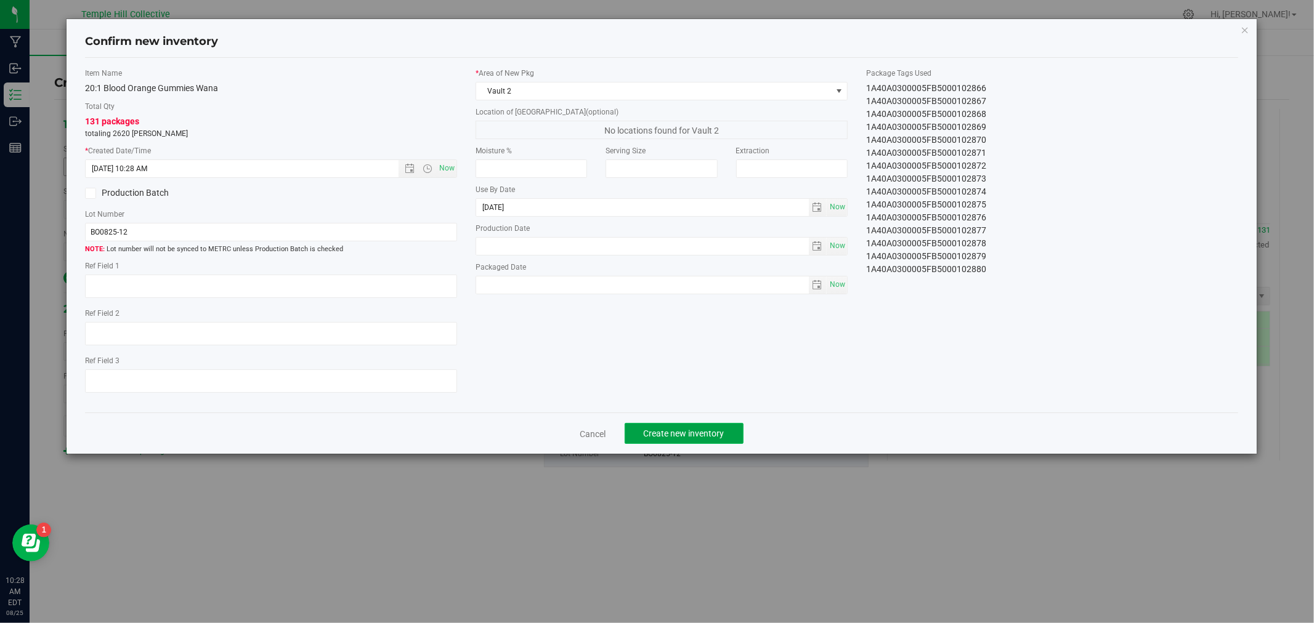
click at [660, 438] on span "Create new inventory" at bounding box center [684, 434] width 81 height 10
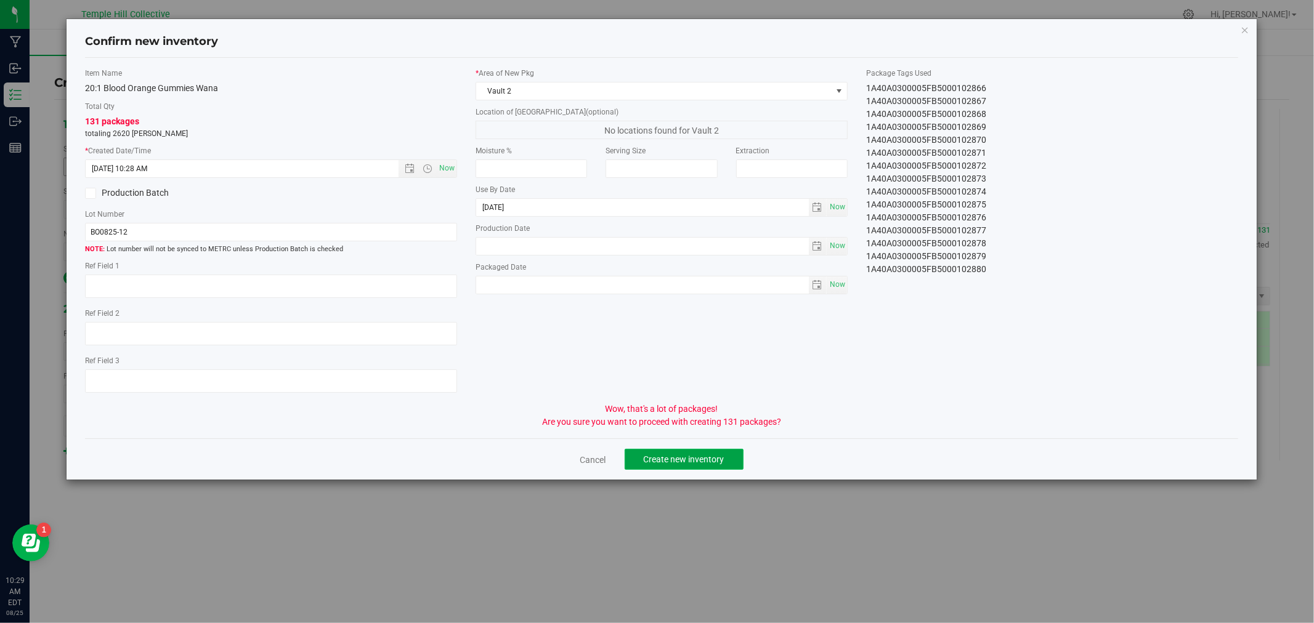
click at [688, 458] on span "Create new inventory" at bounding box center [684, 460] width 81 height 10
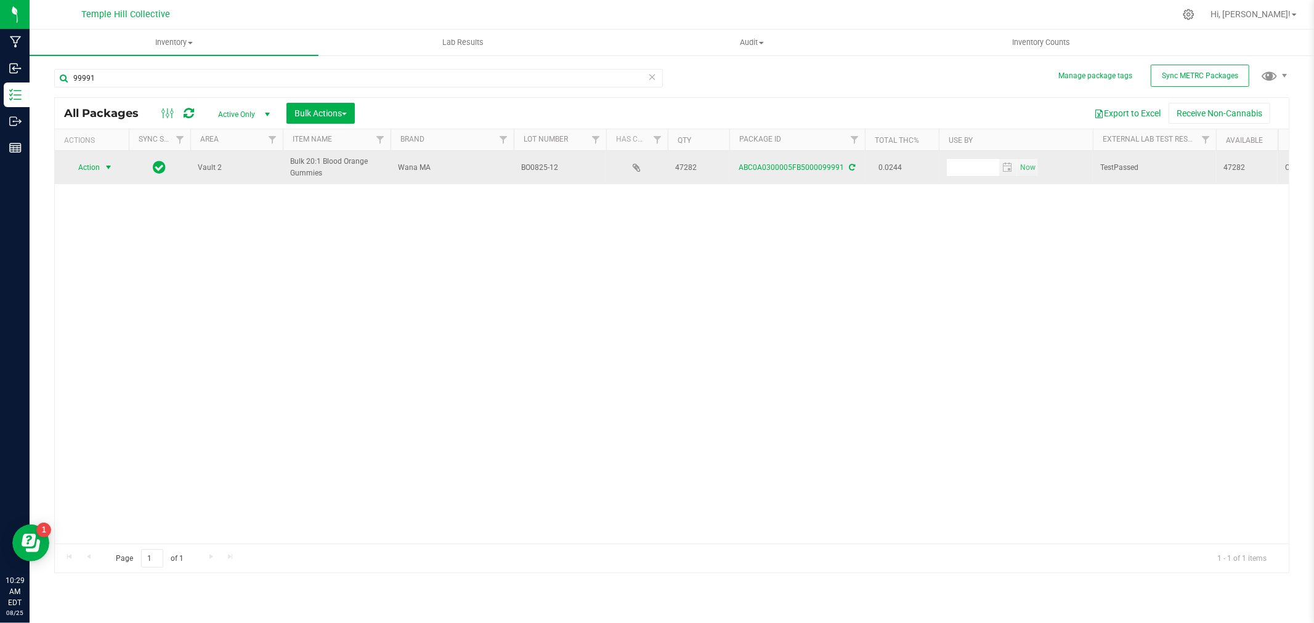
click at [104, 169] on span "select" at bounding box center [109, 168] width 10 height 10
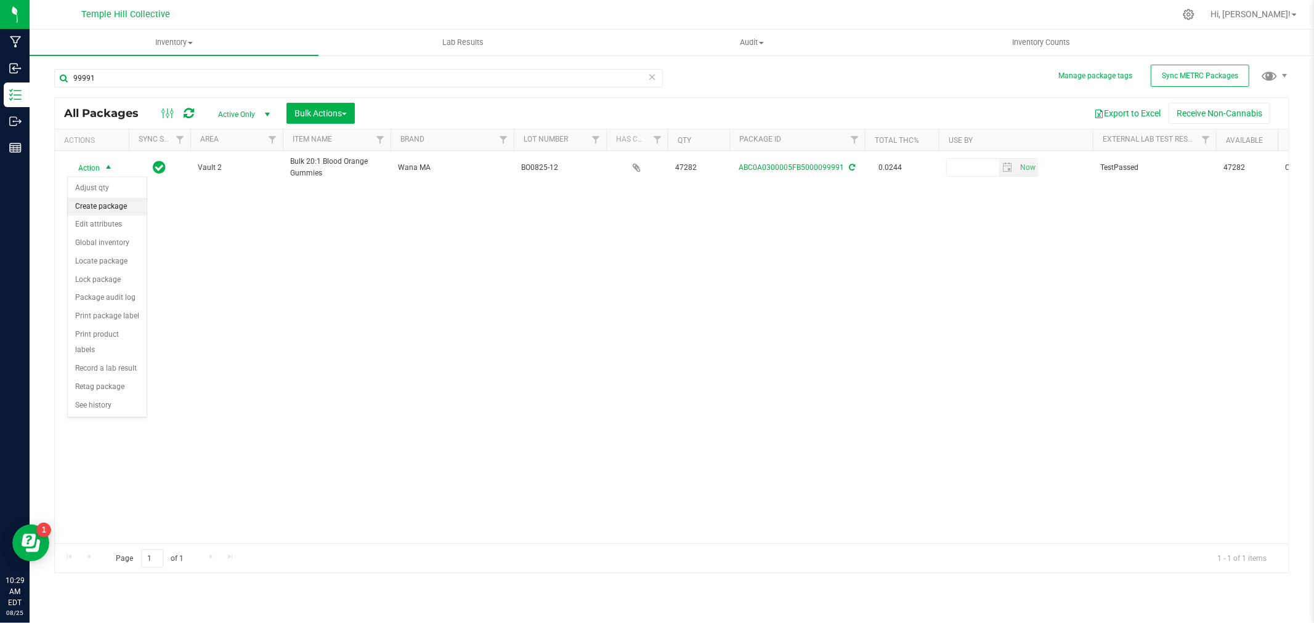
click at [125, 210] on li "Create package" at bounding box center [107, 207] width 79 height 18
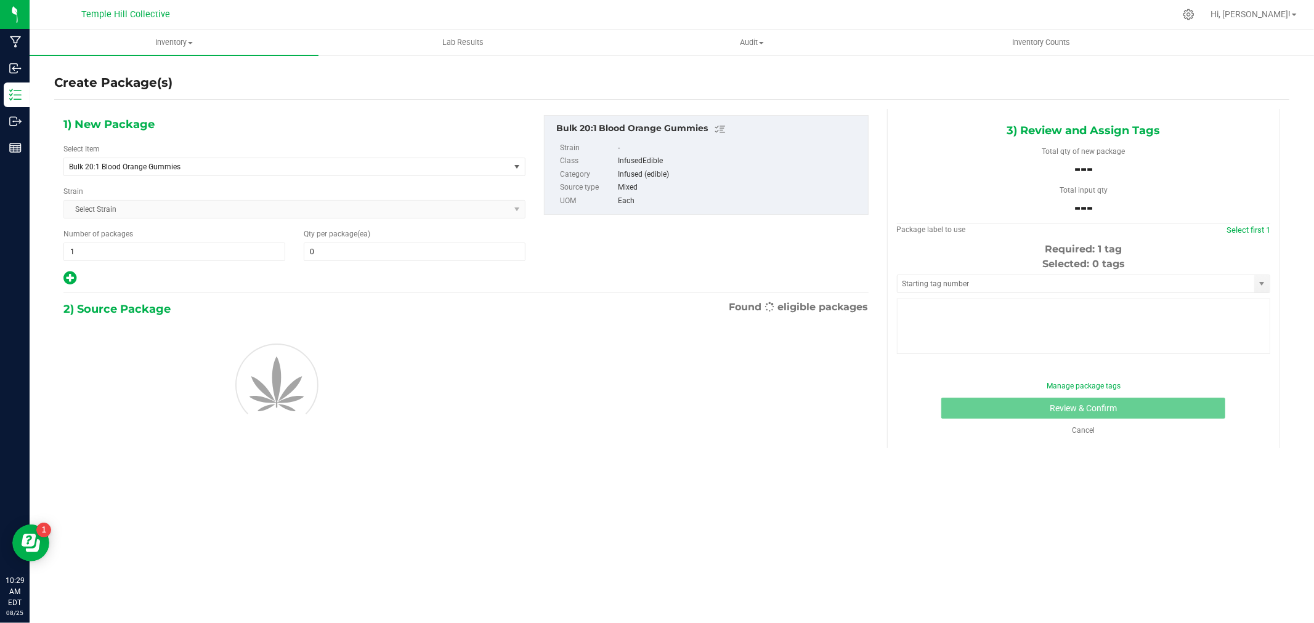
type input "0"
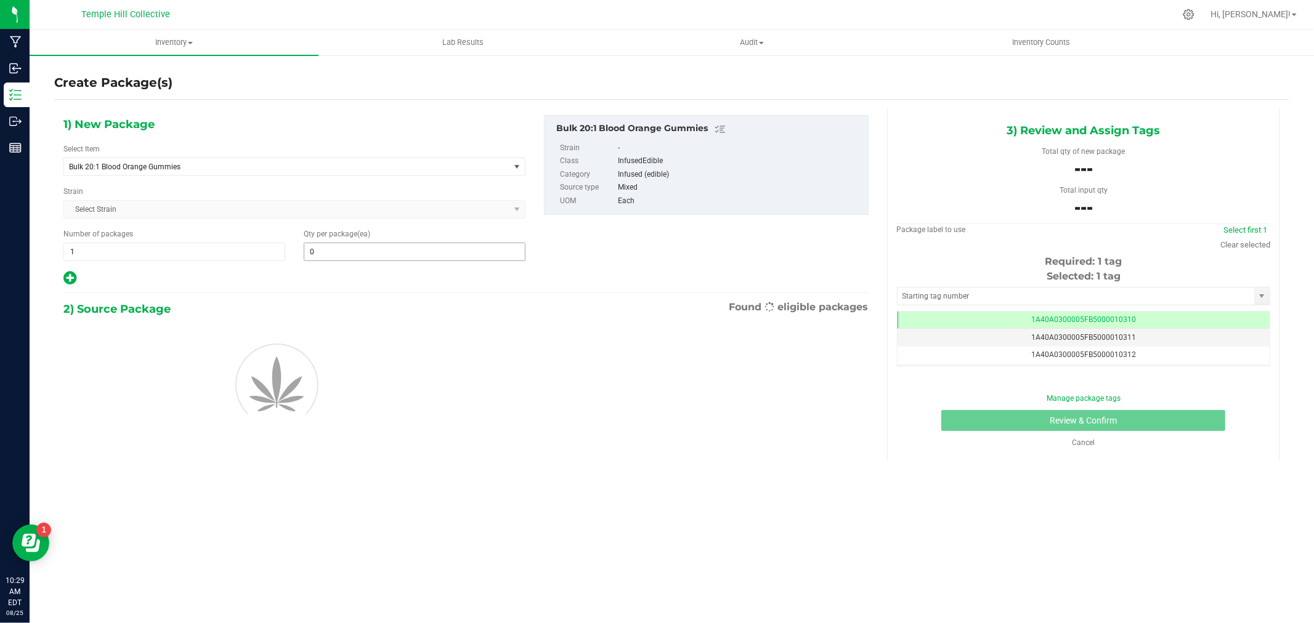
scroll to position [0, -1]
click at [271, 163] on span "Bulk 20:1 Blood Orange Gummies" at bounding box center [278, 167] width 418 height 9
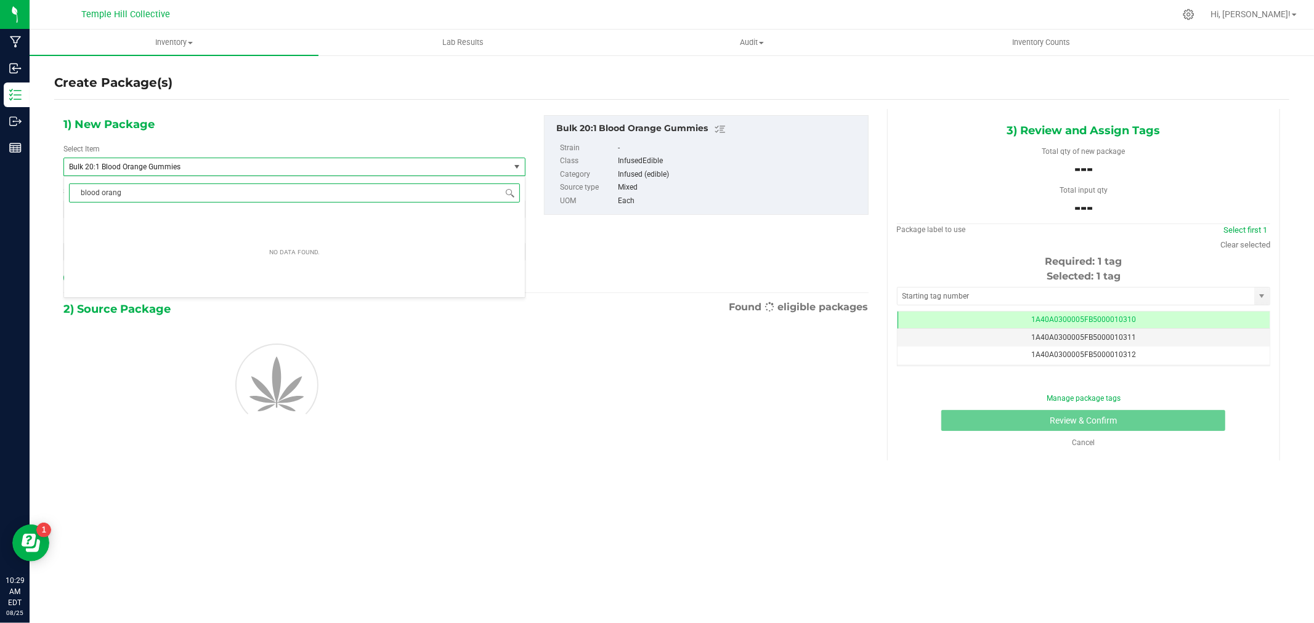
type input "blood orange"
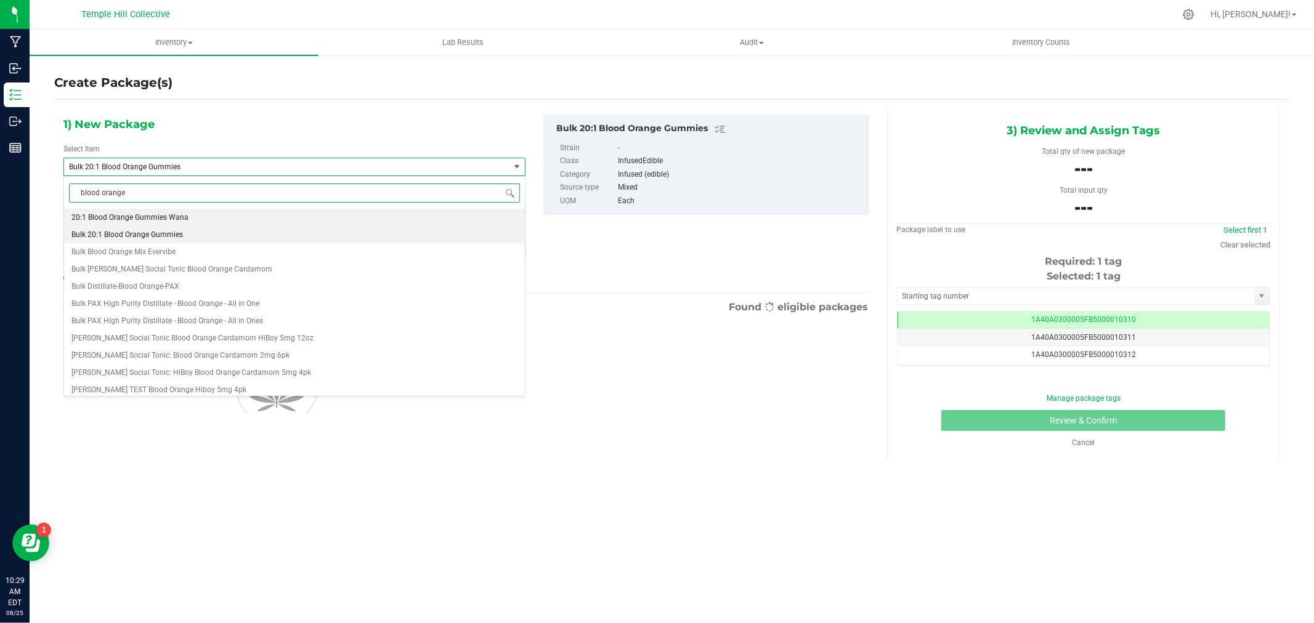
click at [148, 218] on span "20:1 Blood Orange Gummies Wana" at bounding box center [129, 217] width 117 height 9
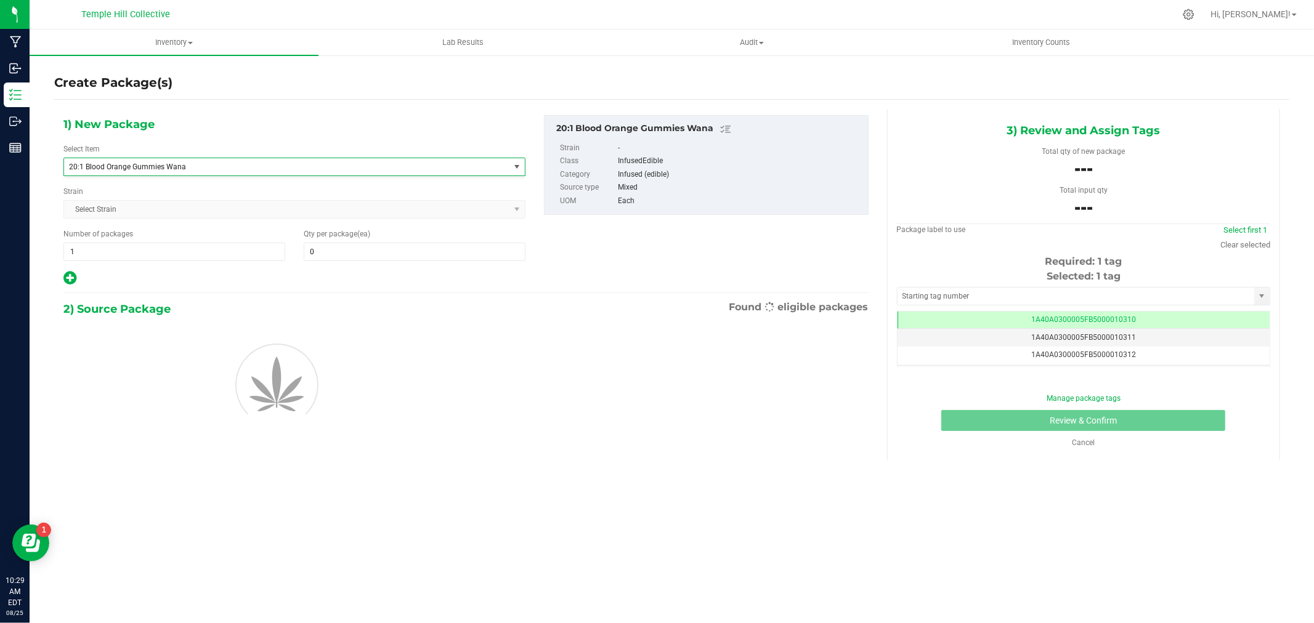
type input "0"
click at [397, 256] on span "0 0" at bounding box center [415, 252] width 222 height 18
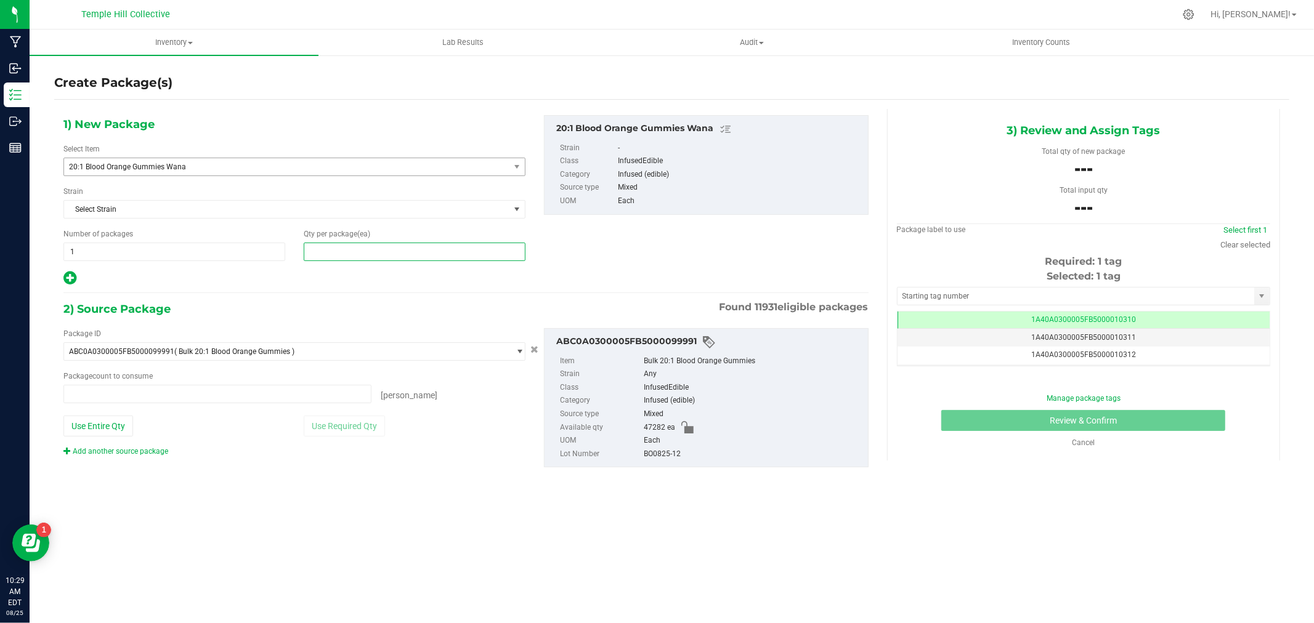
type input "0 ea"
type input "9"
click at [188, 381] on div "Package count to consume" at bounding box center [294, 376] width 462 height 11
click at [173, 390] on span at bounding box center [217, 394] width 308 height 18
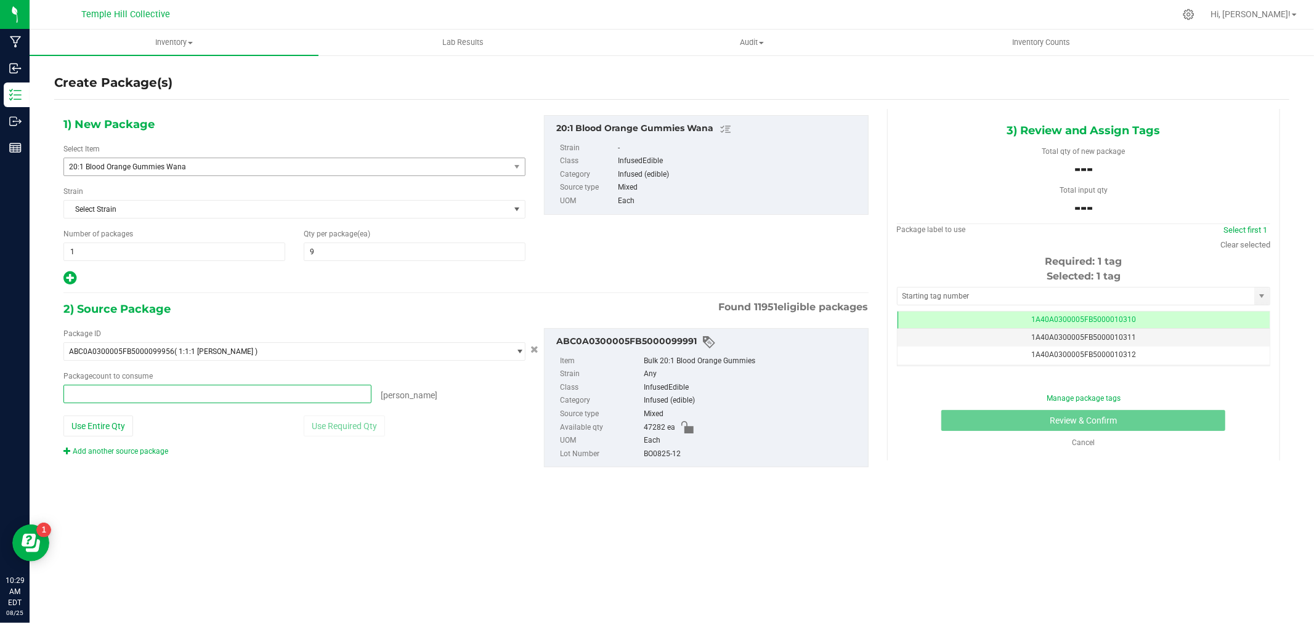
click at [164, 386] on span at bounding box center [217, 394] width 308 height 18
type input "180"
type input "180 ea"
click at [951, 299] on input "text" at bounding box center [1076, 296] width 357 height 17
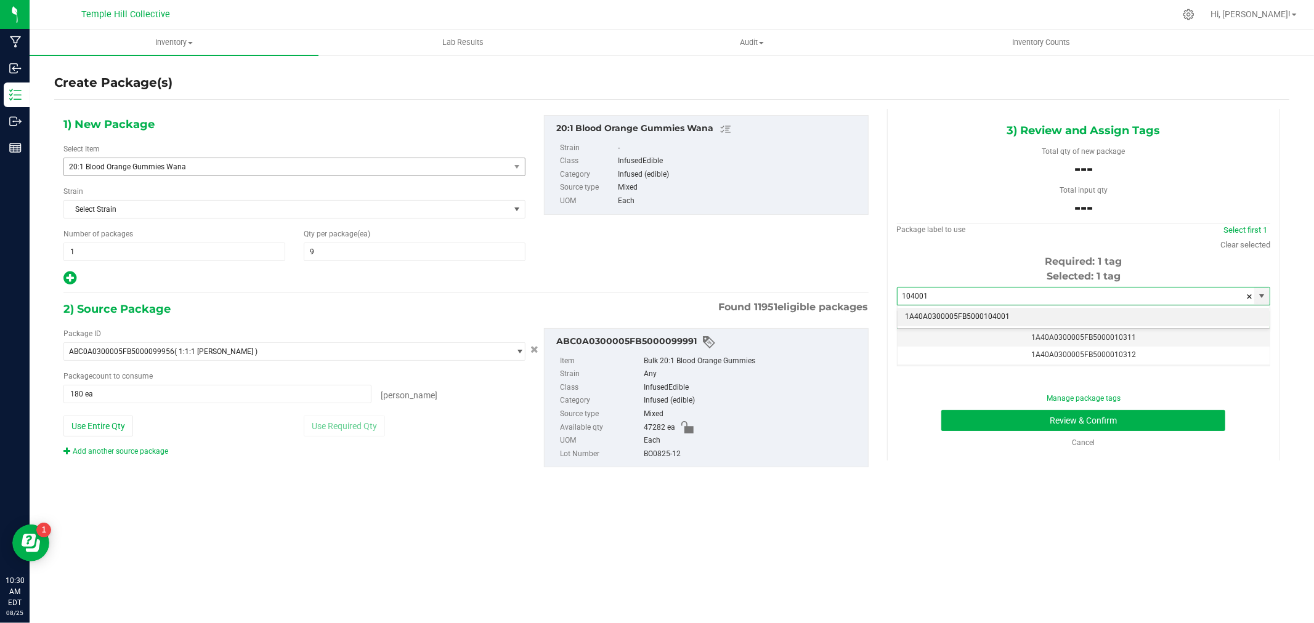
click at [968, 308] on li "1A40A0300005FB5000104001" at bounding box center [1084, 317] width 372 height 18
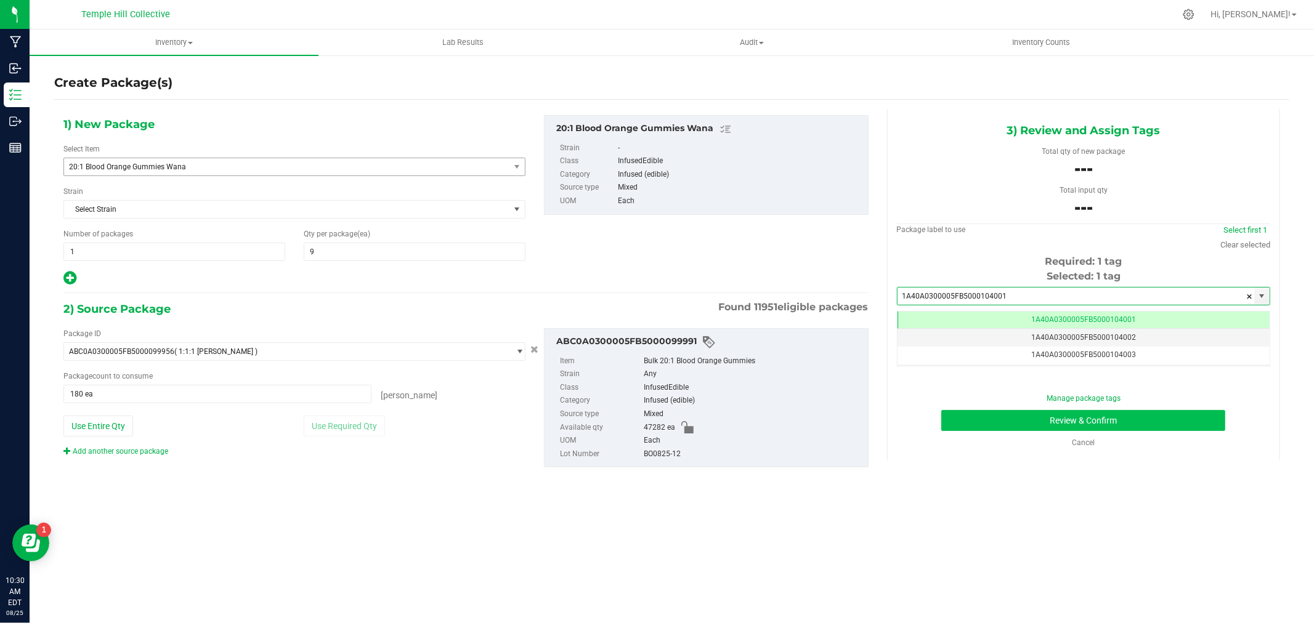
type input "1A40A0300005FB5000104001"
click at [1012, 420] on button "Review & Confirm" at bounding box center [1083, 420] width 284 height 21
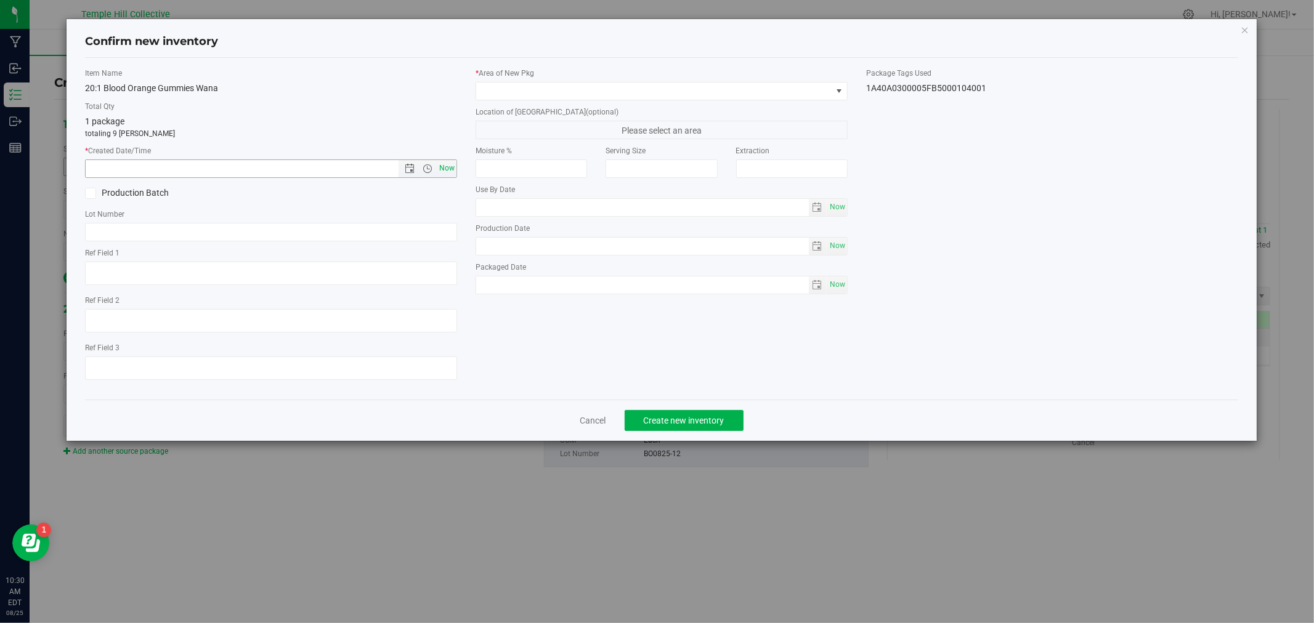
click at [440, 168] on span "Now" at bounding box center [447, 169] width 21 height 18
type input "[DATE] 10:30 AM"
paste input "BO0825-12"
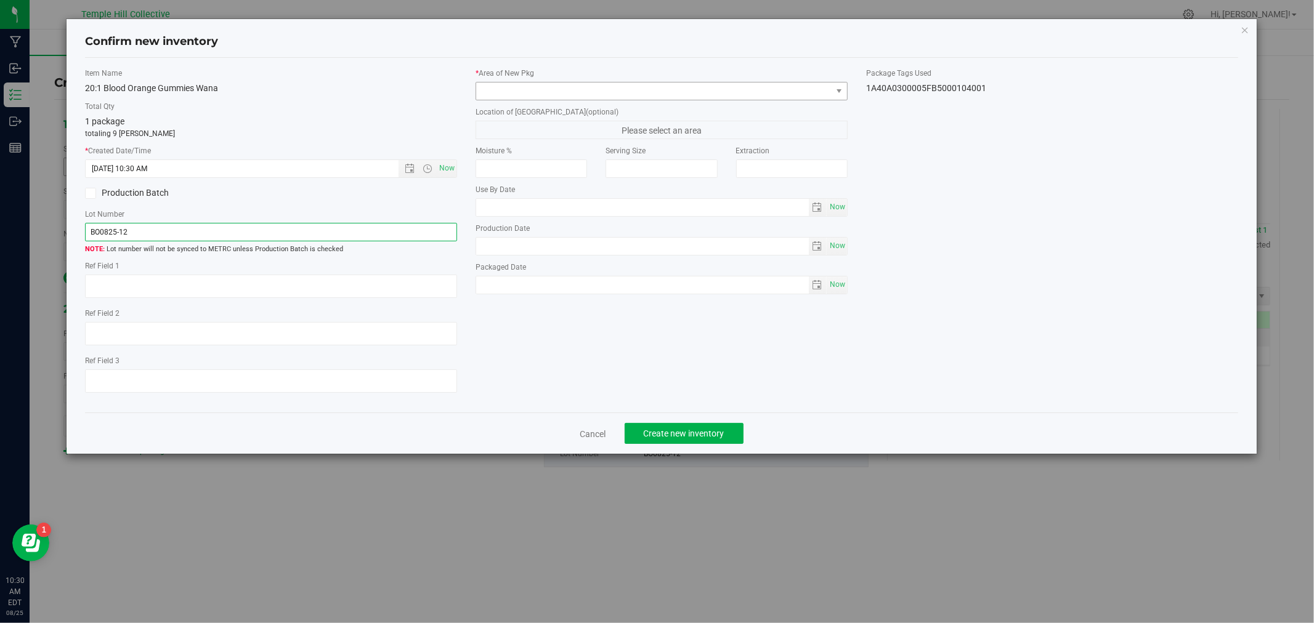
type input "BO0825-12"
click at [819, 87] on span at bounding box center [653, 91] width 355 height 17
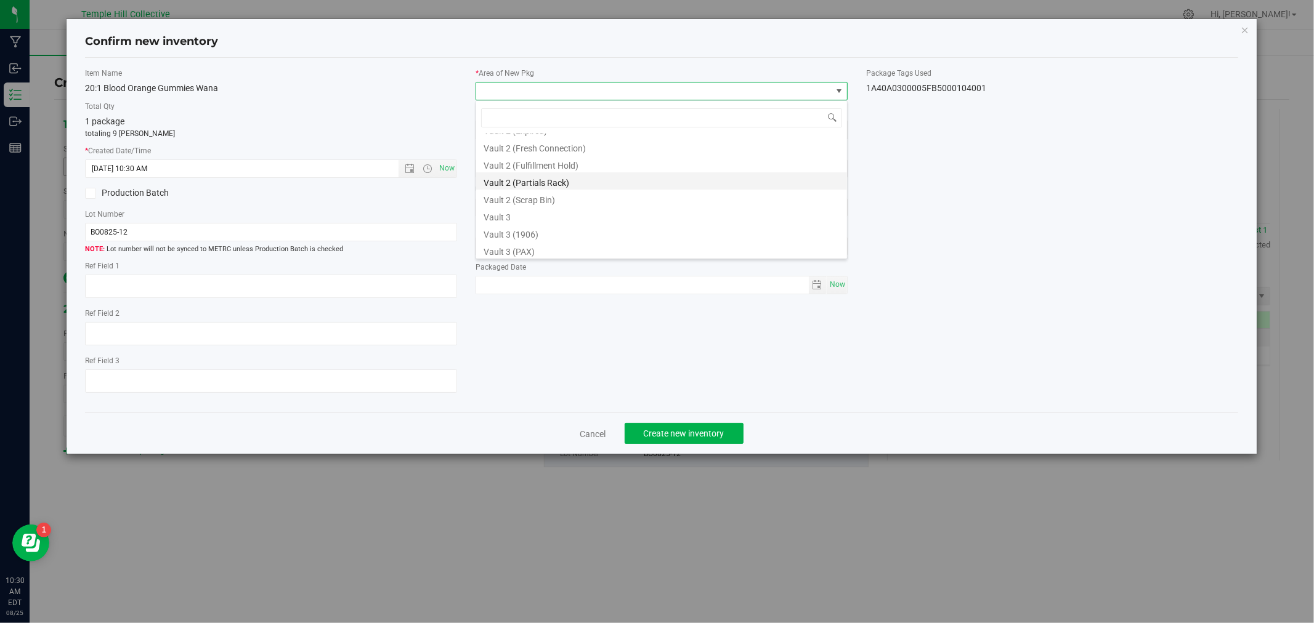
click at [530, 182] on li "Vault 2 (Partials Rack)" at bounding box center [661, 181] width 371 height 17
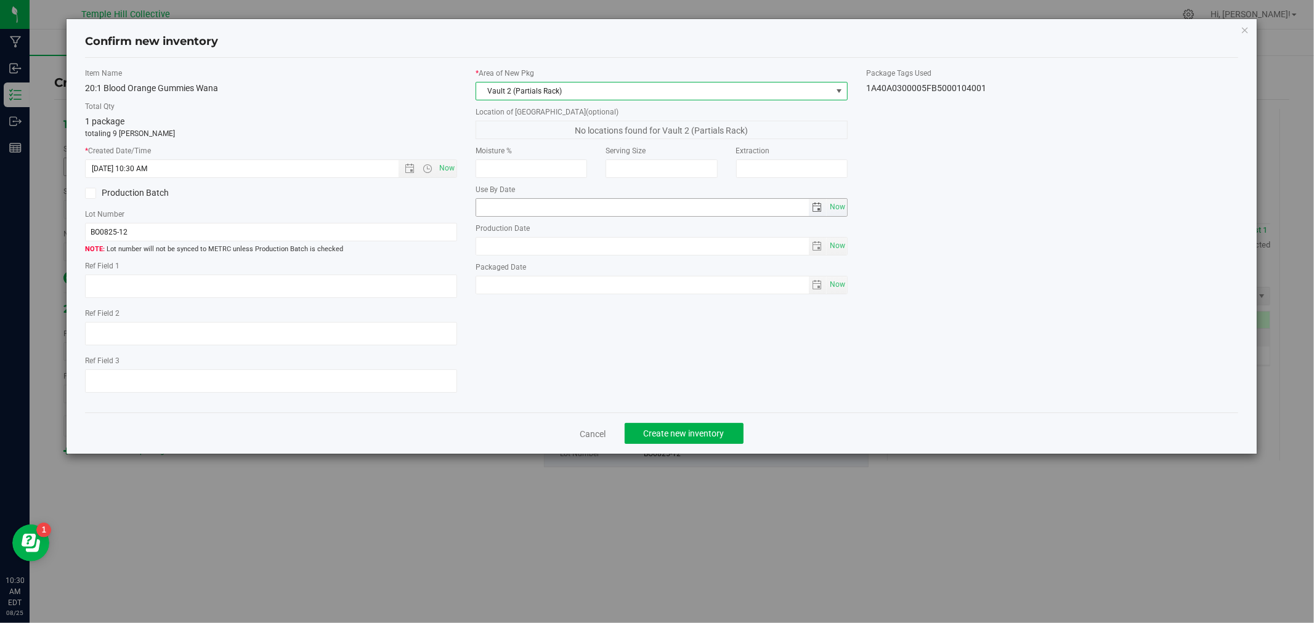
click at [817, 209] on span "select" at bounding box center [818, 208] width 10 height 10
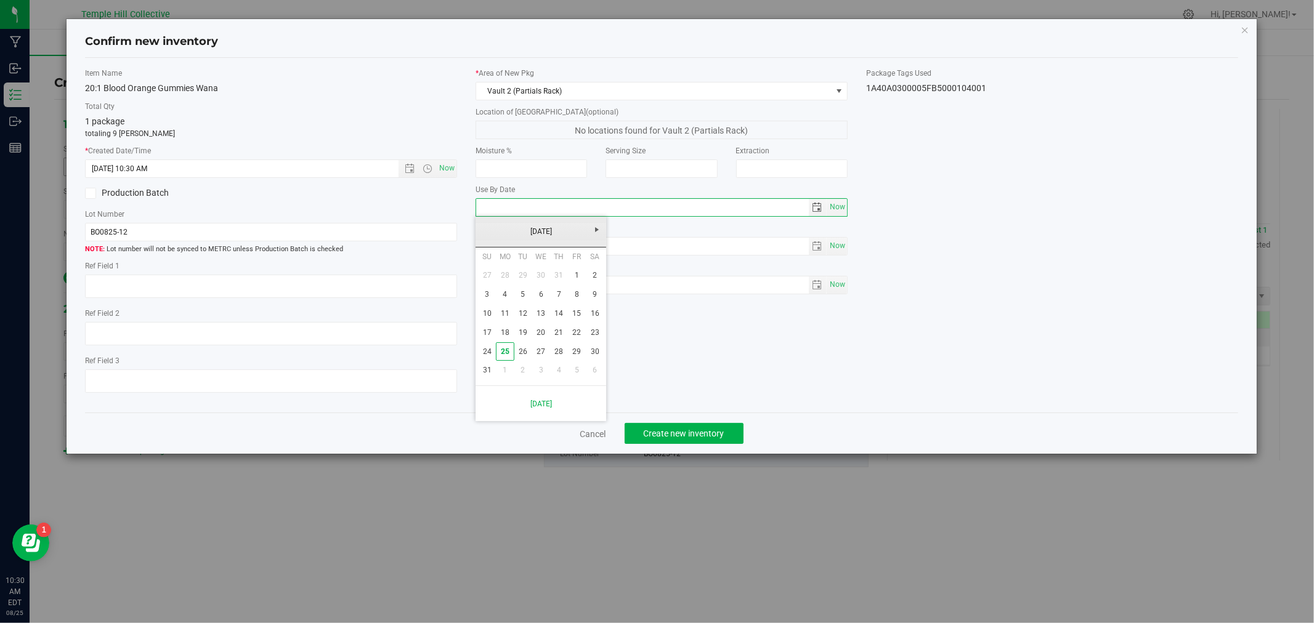
click at [536, 222] on div "[DATE]" at bounding box center [541, 232] width 137 height 31
click at [537, 227] on link "[DATE]" at bounding box center [541, 231] width 132 height 19
click at [522, 225] on link "2025" at bounding box center [541, 231] width 132 height 19
click at [591, 309] on link "2026" at bounding box center [587, 300] width 31 height 31
click at [583, 300] on link "Aug" at bounding box center [587, 300] width 31 height 31
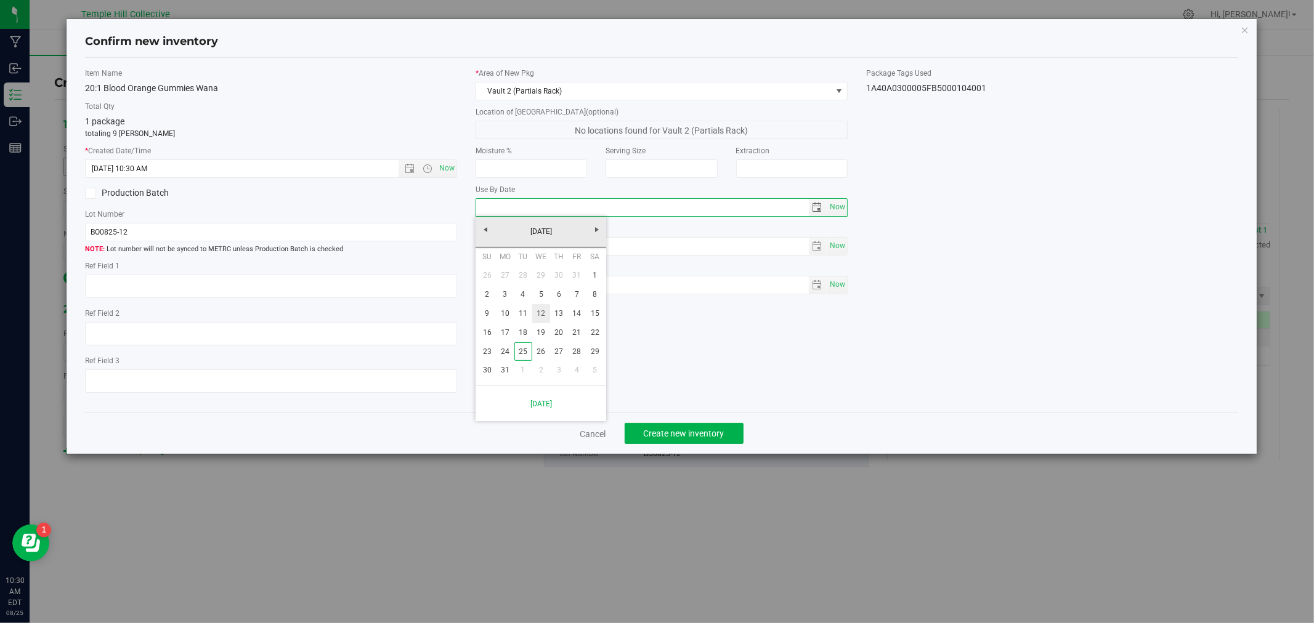
click at [533, 317] on link "12" at bounding box center [541, 313] width 18 height 19
type input "[DATE]"
click at [697, 439] on span "Create new inventory" at bounding box center [684, 434] width 81 height 10
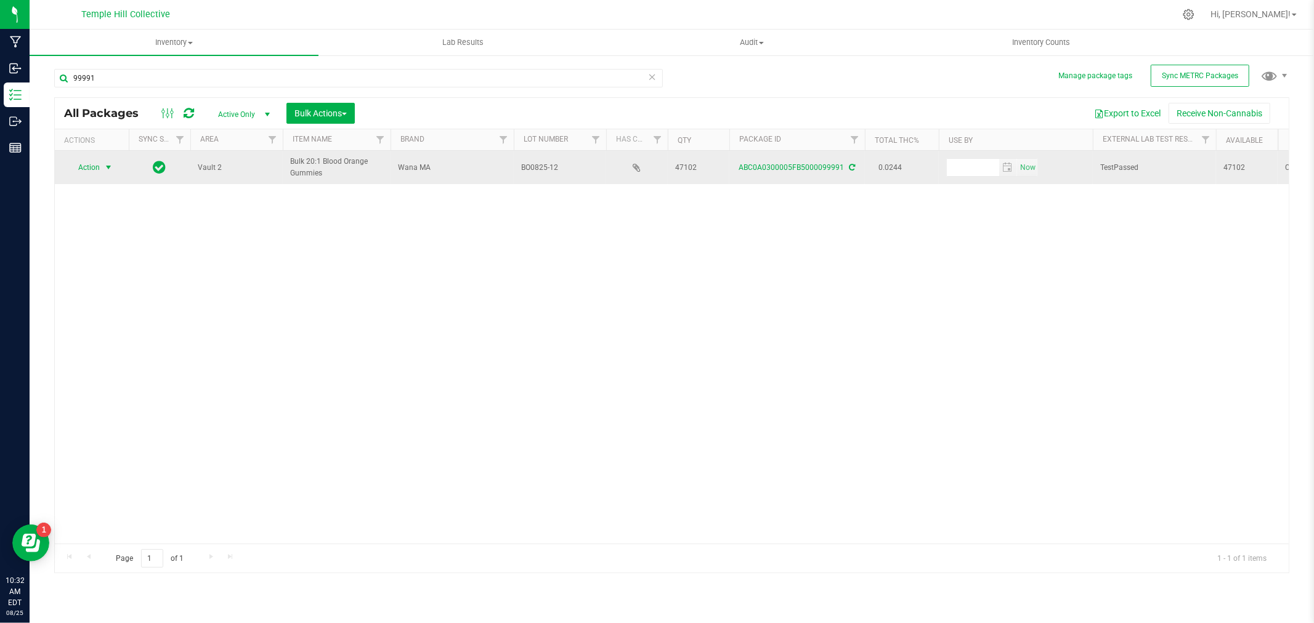
click at [83, 166] on span "Action" at bounding box center [83, 167] width 33 height 17
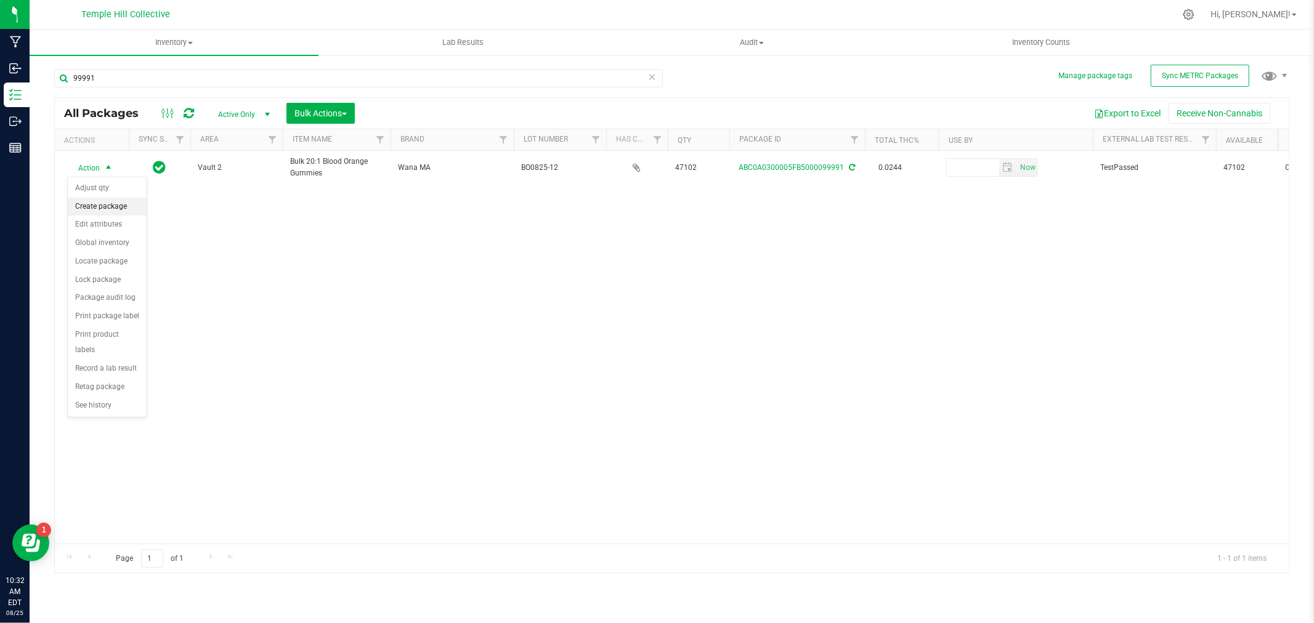
click at [117, 211] on li "Create package" at bounding box center [107, 207] width 79 height 18
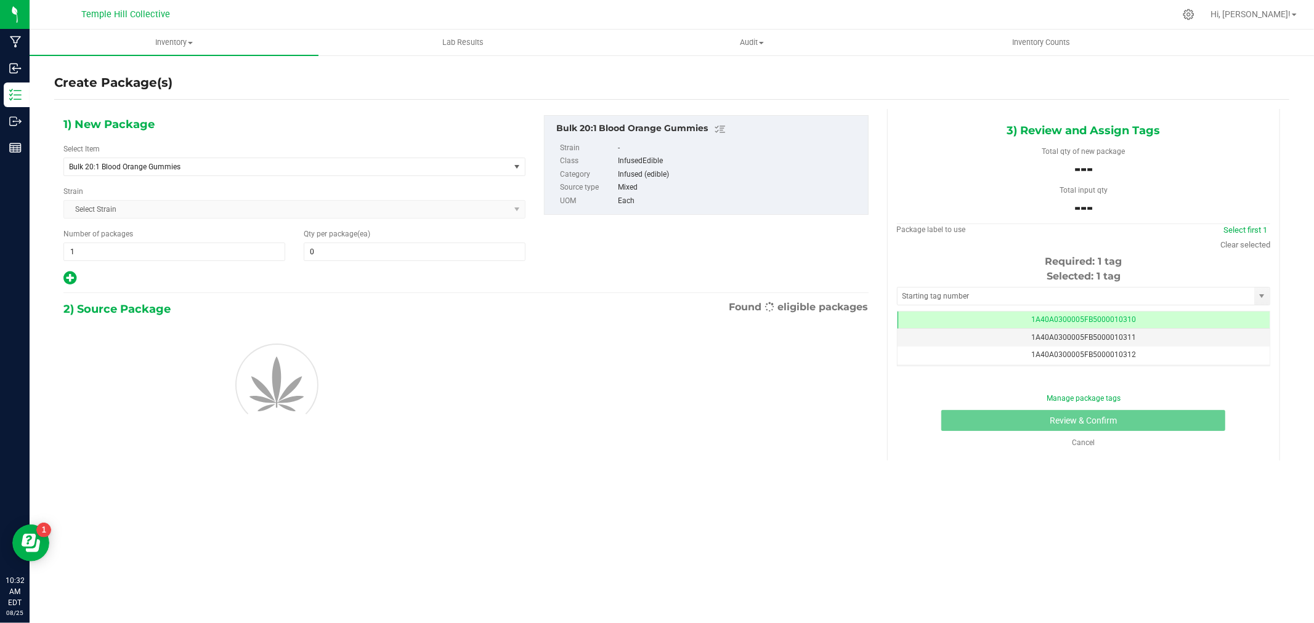
scroll to position [0, -1]
click at [174, 168] on span "Bulk 20:1 Blood Orange Gummies" at bounding box center [278, 167] width 418 height 9
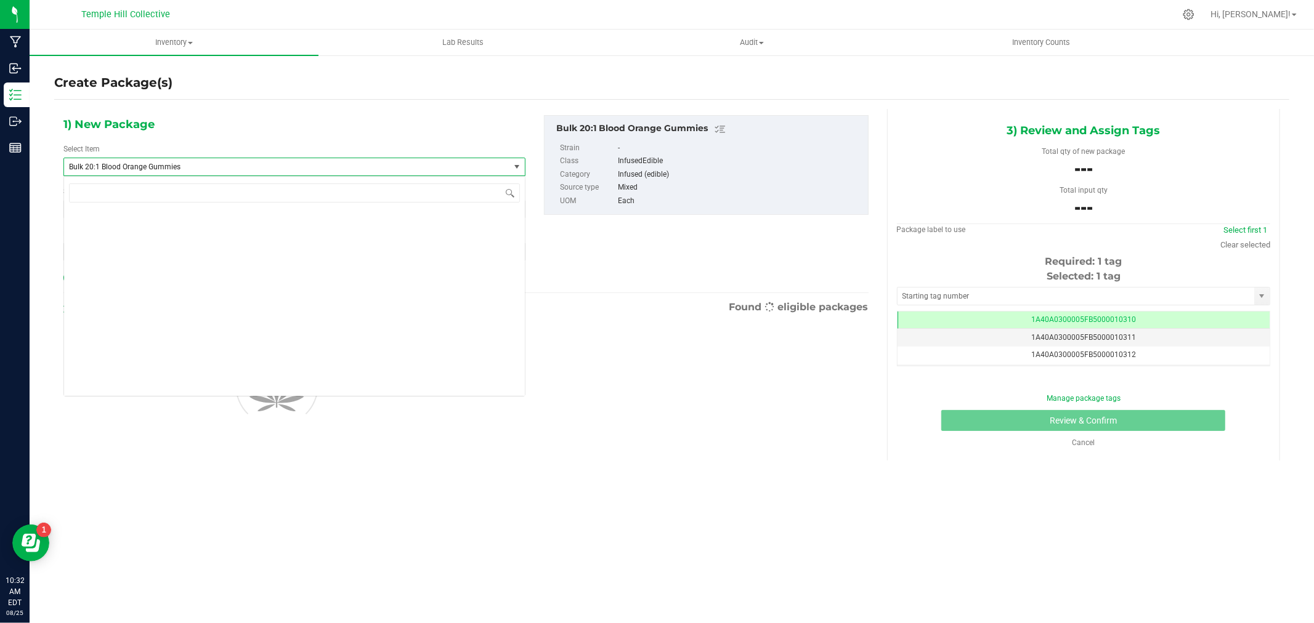
scroll to position [4209, 0]
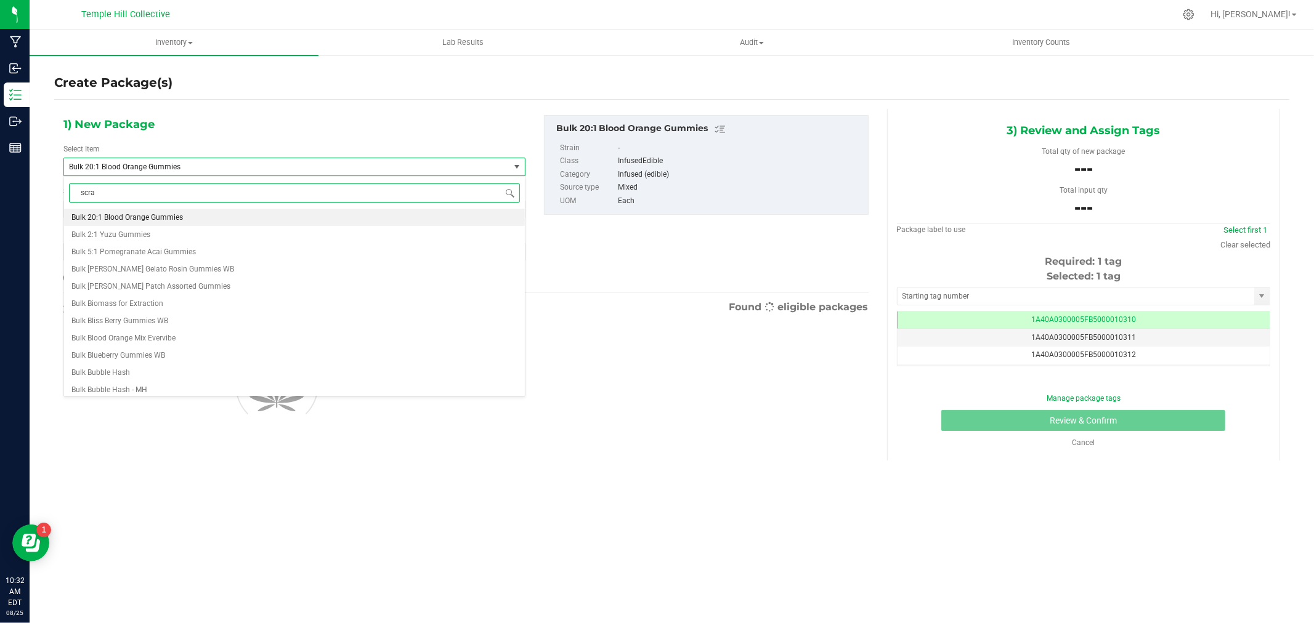
type input "scrap"
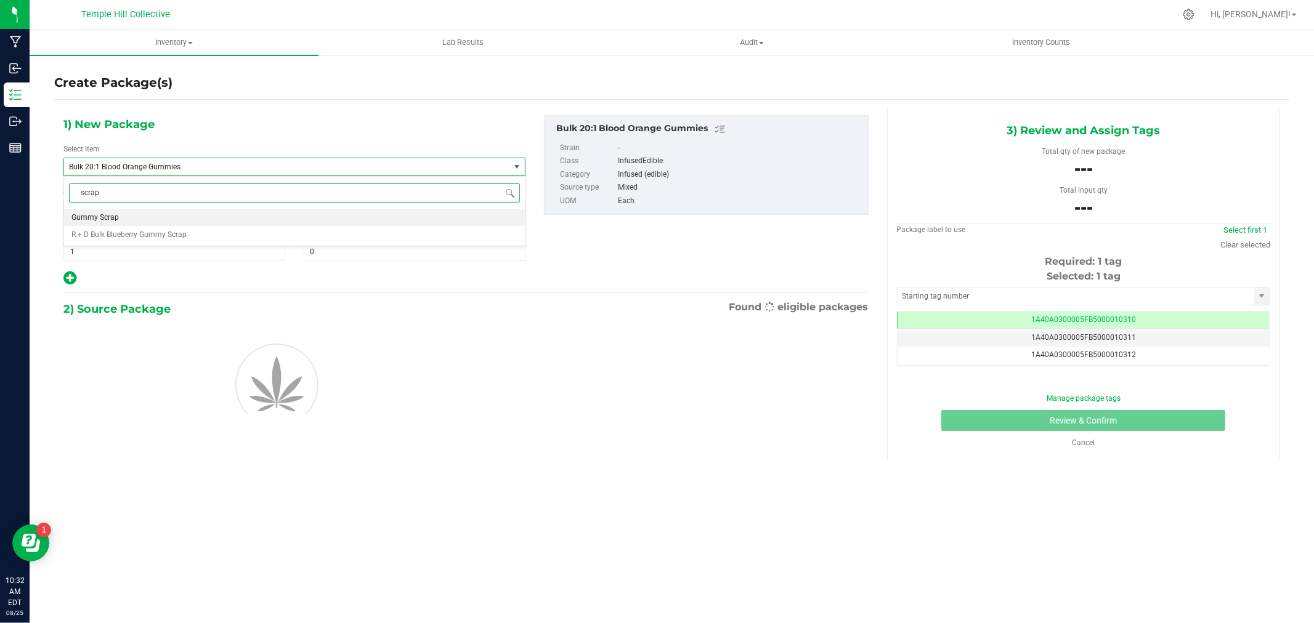
click at [155, 212] on li "Gummy Scrap" at bounding box center [294, 217] width 461 height 17
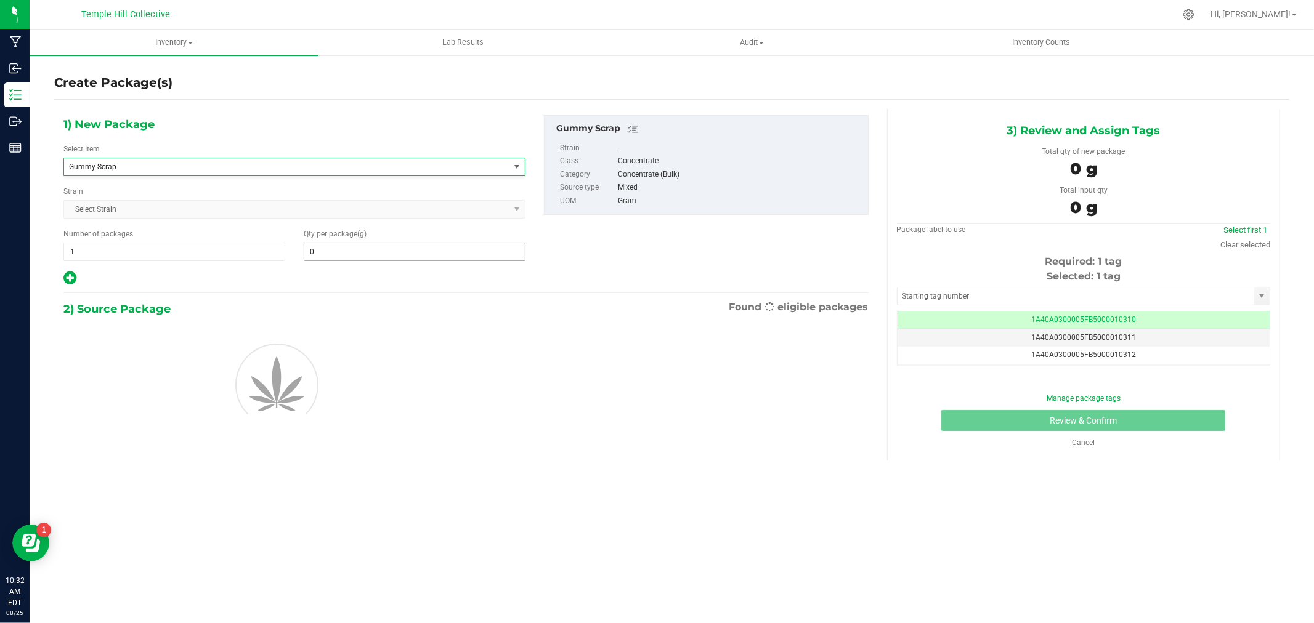
type input "0.0000"
click at [387, 256] on input "0.0000" at bounding box center [414, 251] width 221 height 17
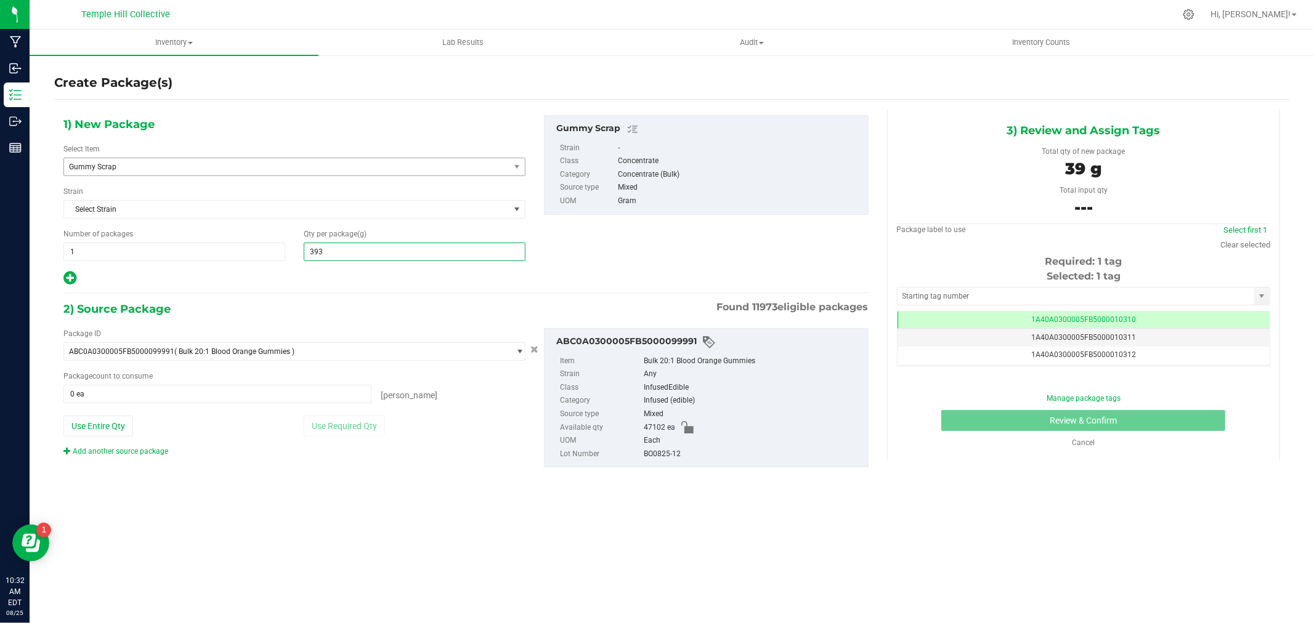
type input "3930"
type input "3,930.0000"
click at [397, 288] on div "1) New Package Select Item Gummy Scrap Gentlemen Smugglers Garlic Z 3.5g Flower…" at bounding box center [466, 301] width 824 height 385
click at [82, 431] on button "Use Entire Qty" at bounding box center [98, 426] width 70 height 21
type input "47102 ea"
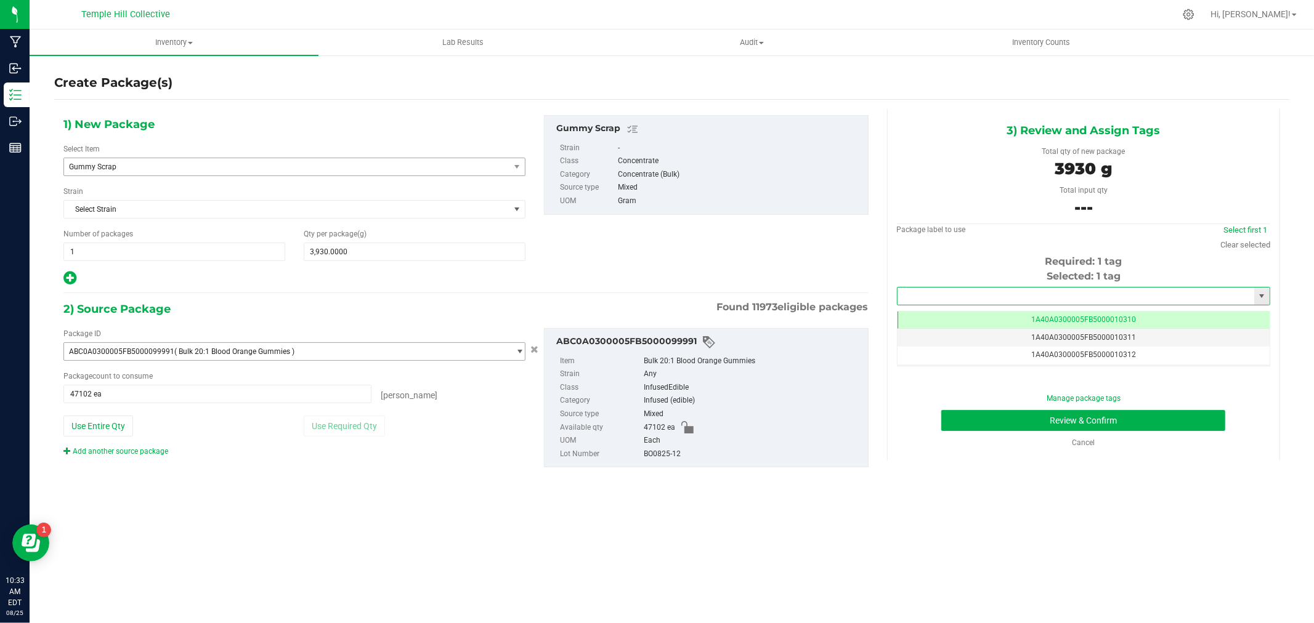
click at [1055, 297] on input "text" at bounding box center [1076, 296] width 357 height 17
click at [1021, 318] on li "1A40A0300005FB5000104002" at bounding box center [1084, 317] width 372 height 18
type input "1A40A0300005FB5000104002"
click at [1026, 417] on button "Review & Confirm" at bounding box center [1083, 420] width 284 height 21
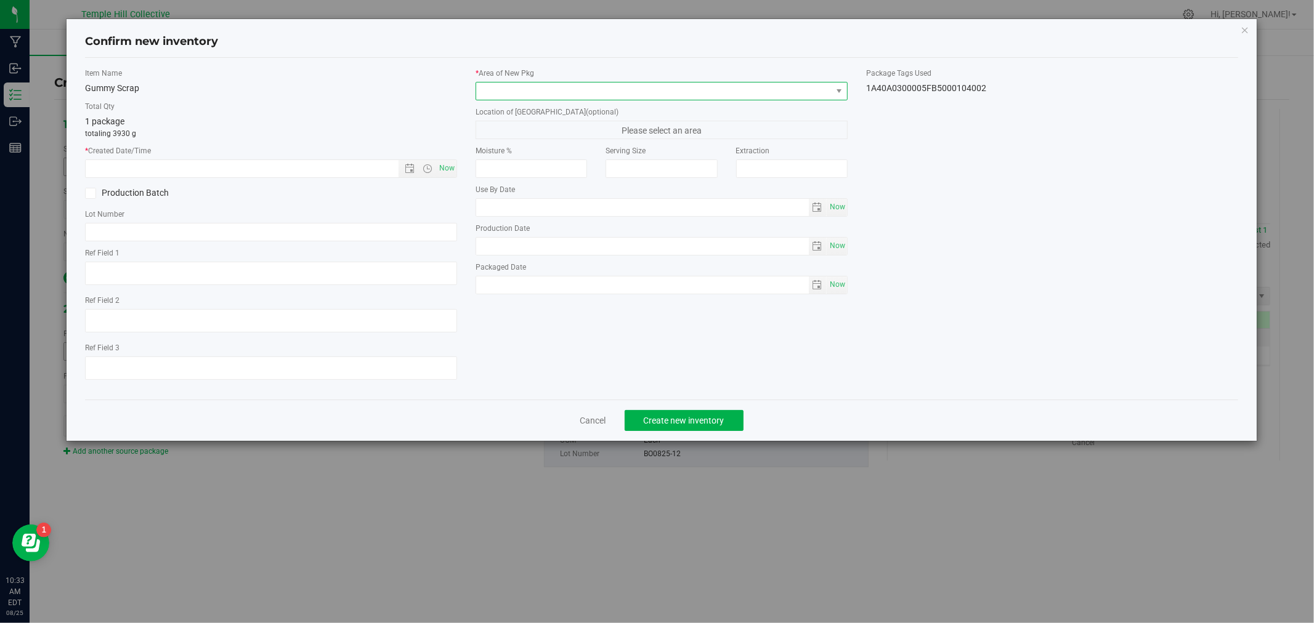
click at [534, 83] on span at bounding box center [653, 91] width 355 height 17
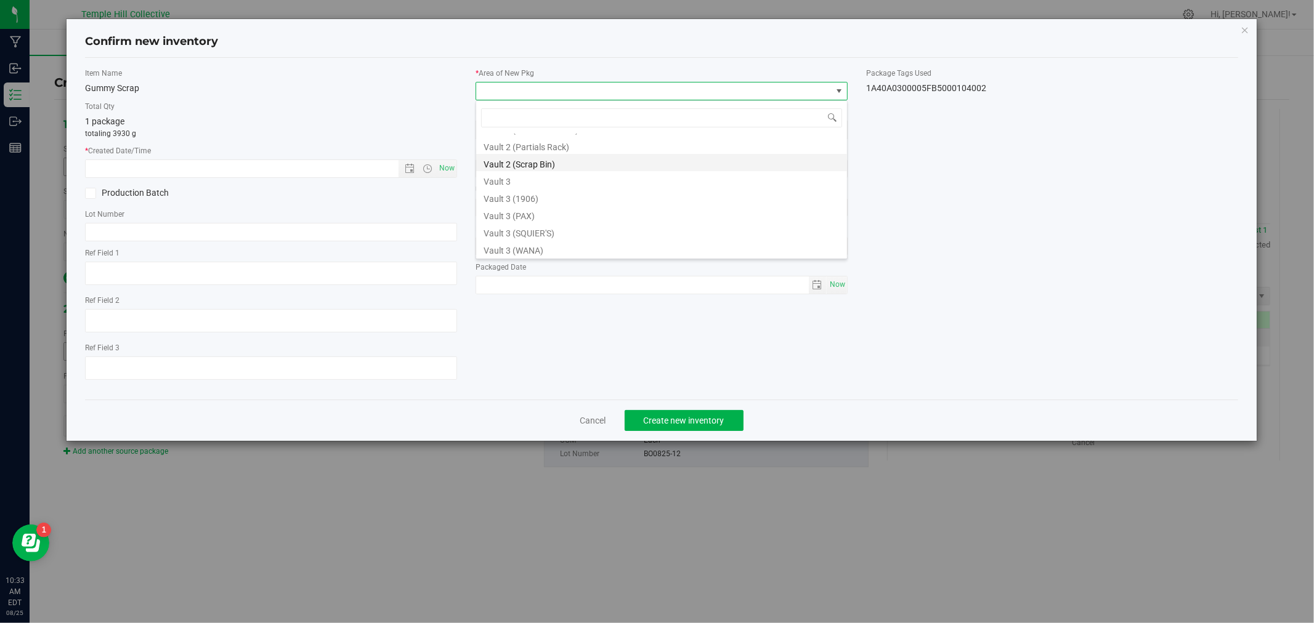
click at [568, 158] on li "Vault 2 (Scrap Bin)" at bounding box center [661, 162] width 371 height 17
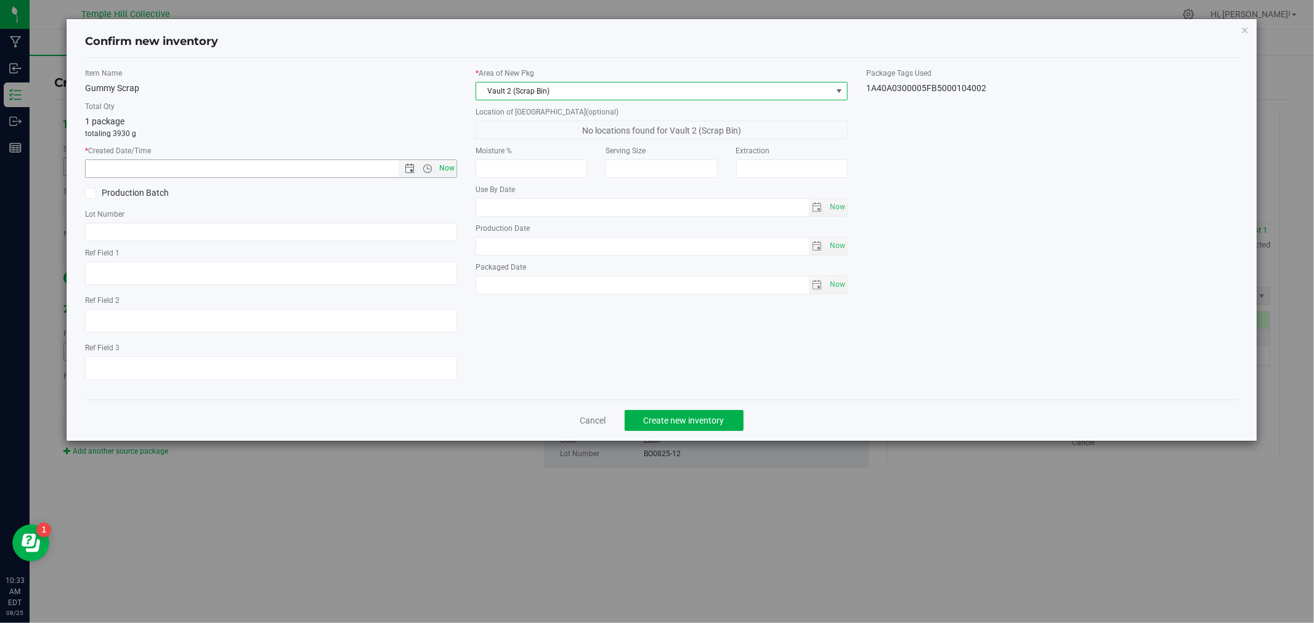
click at [439, 163] on span "Now" at bounding box center [447, 169] width 21 height 18
type input "[DATE] 10:33 AM"
click at [701, 419] on span "Create new inventory" at bounding box center [684, 421] width 81 height 10
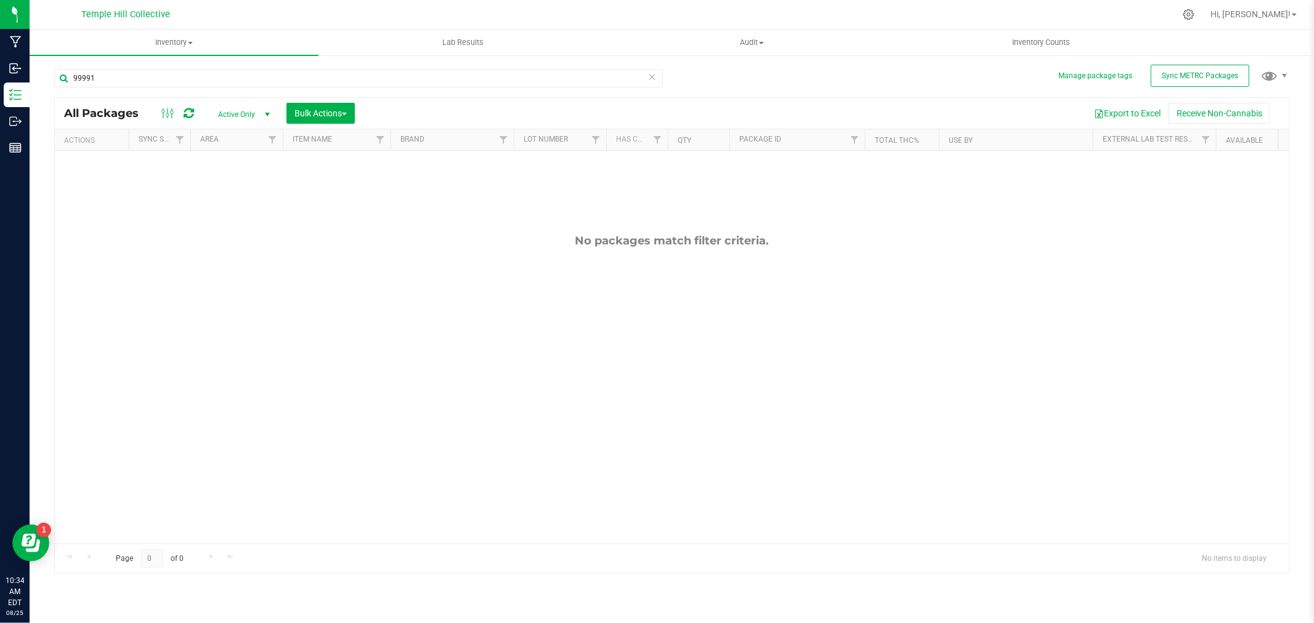
click at [649, 76] on icon at bounding box center [652, 76] width 9 height 15
